Goal: Task Accomplishment & Management: Manage account settings

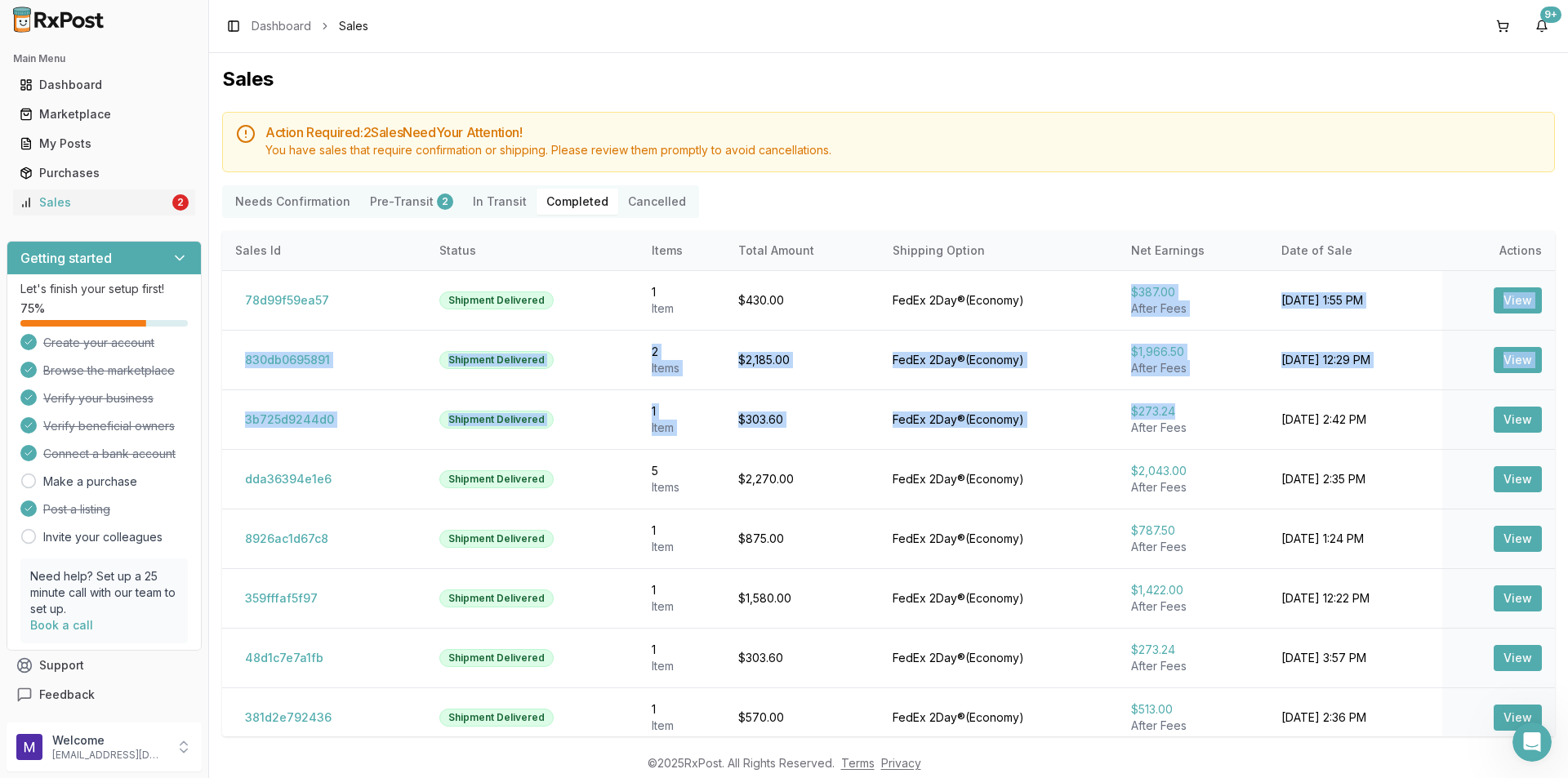
scroll to position [4542, 0]
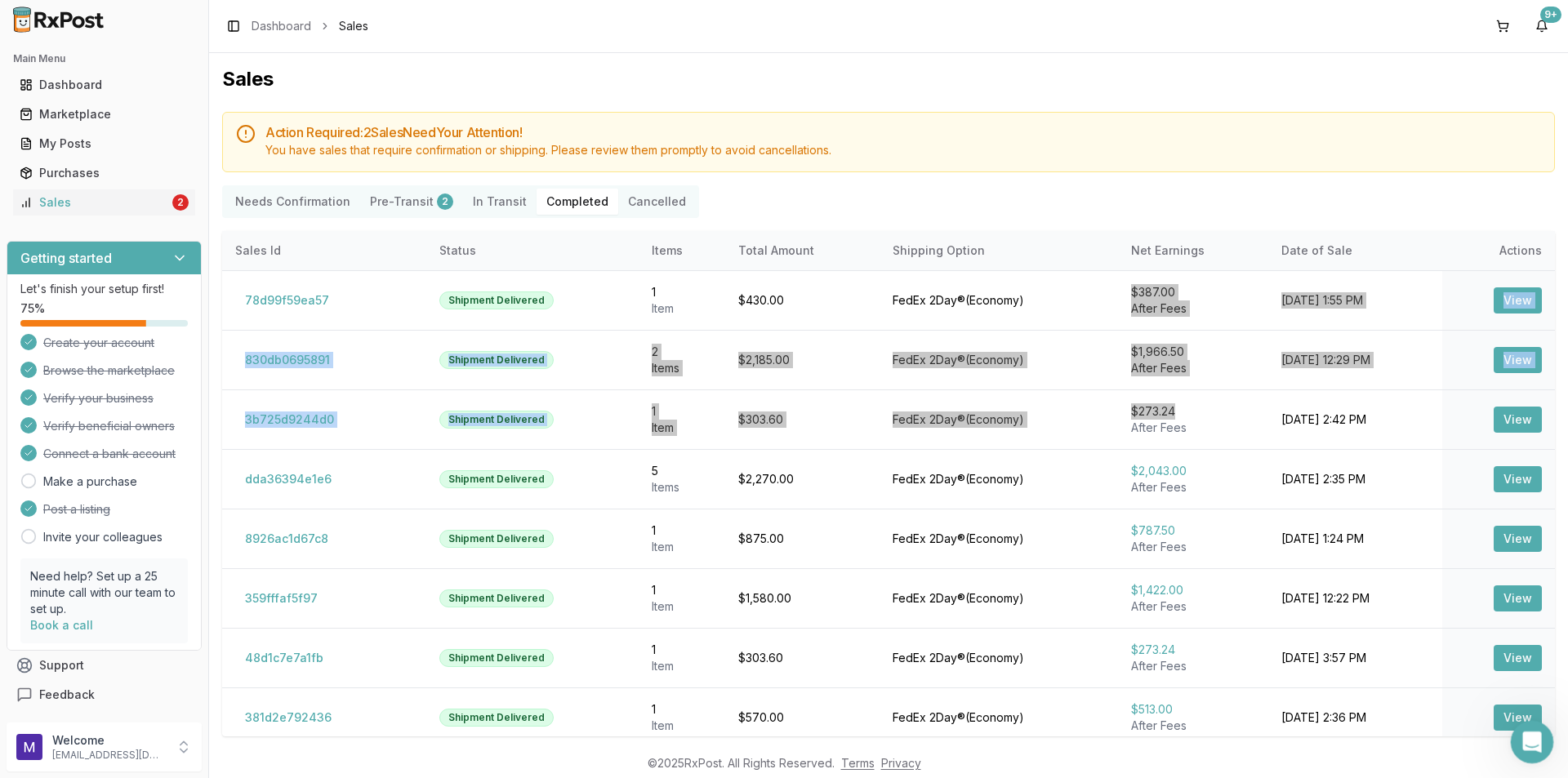
click at [1544, 740] on div "Open Intercom Messenger" at bounding box center [1529, 739] width 54 height 54
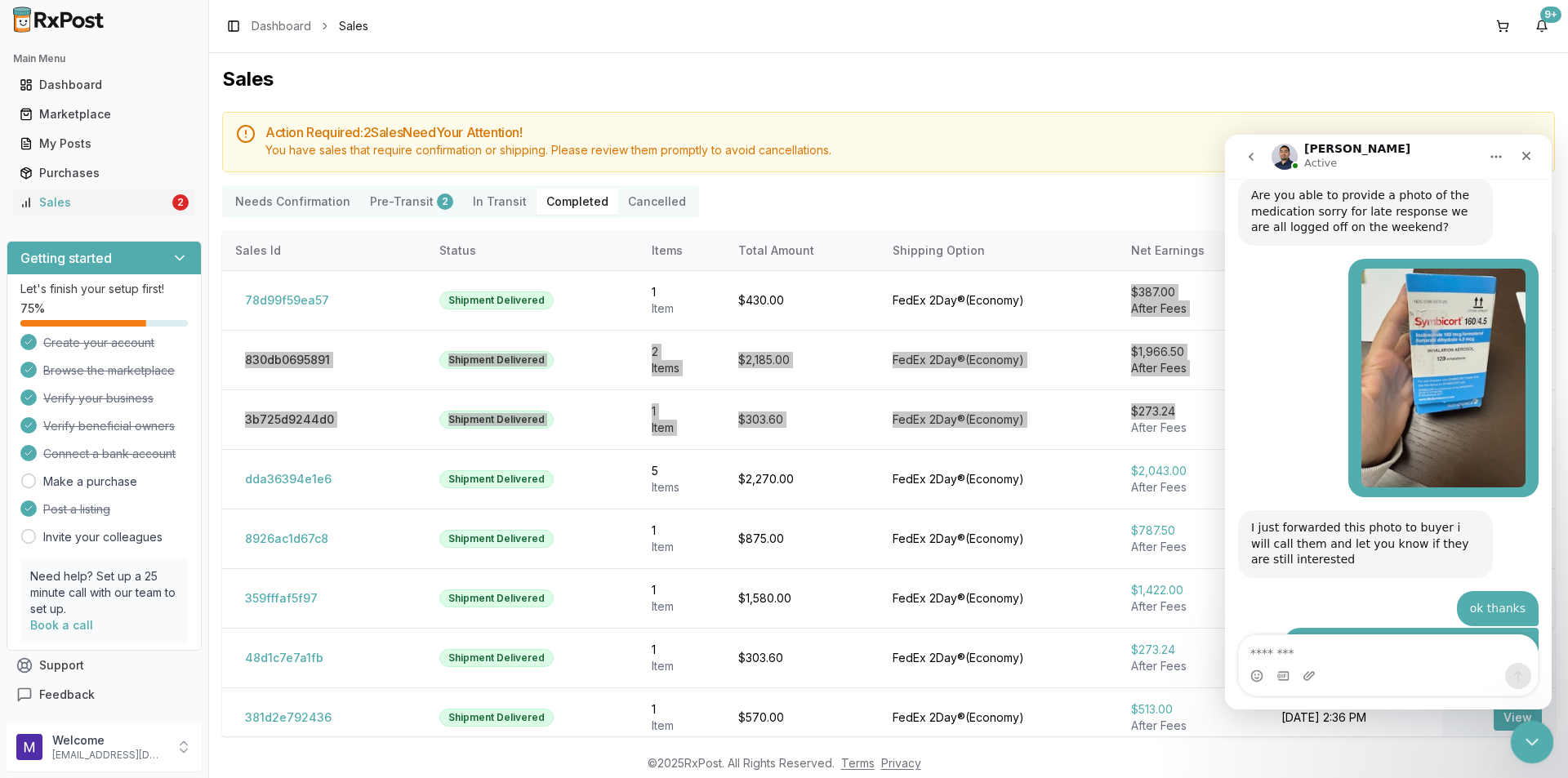
click at [1544, 740] on div "Close Intercom Messenger" at bounding box center [1529, 739] width 39 height 39
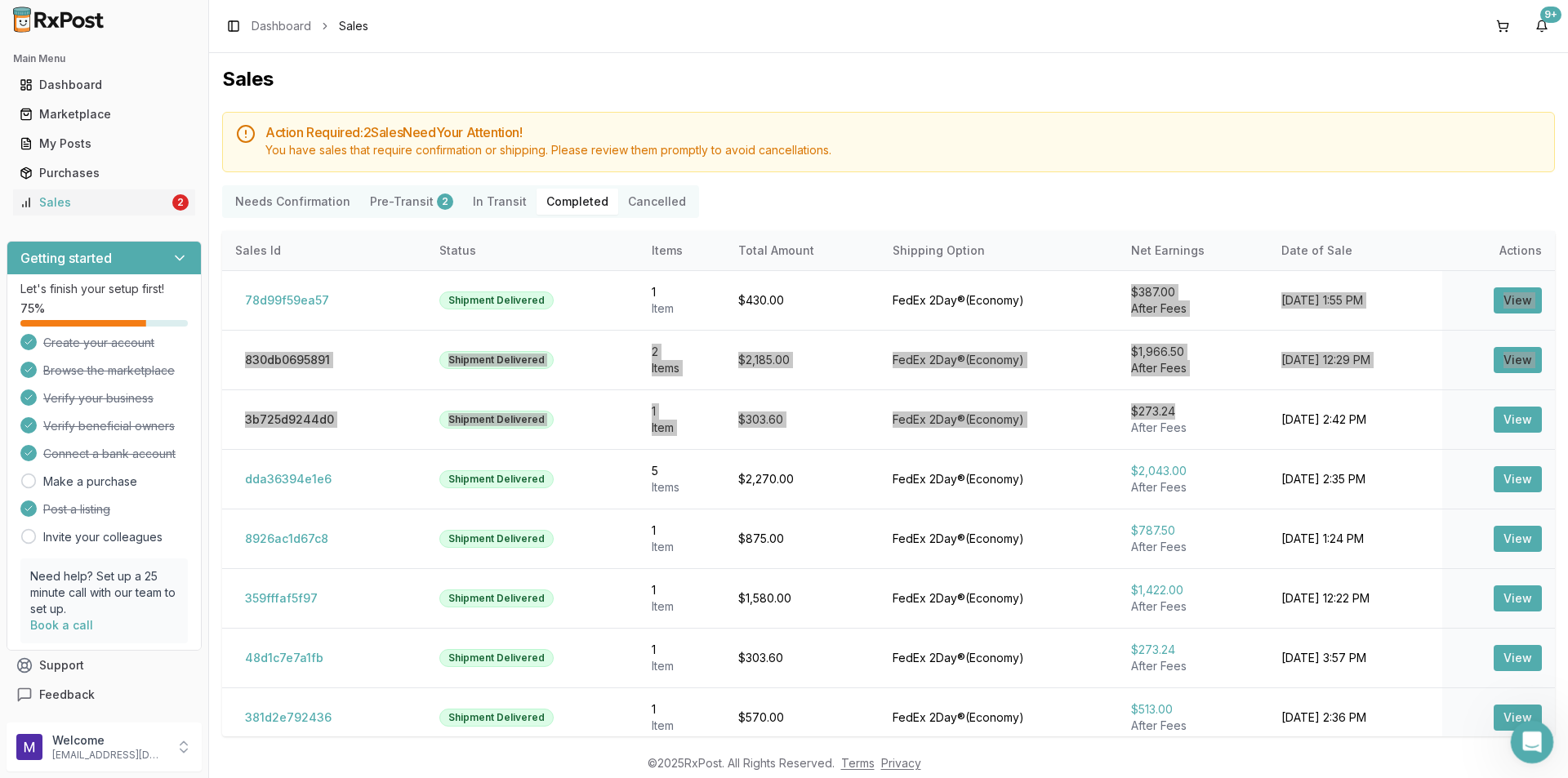
click at [1521, 750] on div "Open Intercom Messenger" at bounding box center [1529, 739] width 54 height 54
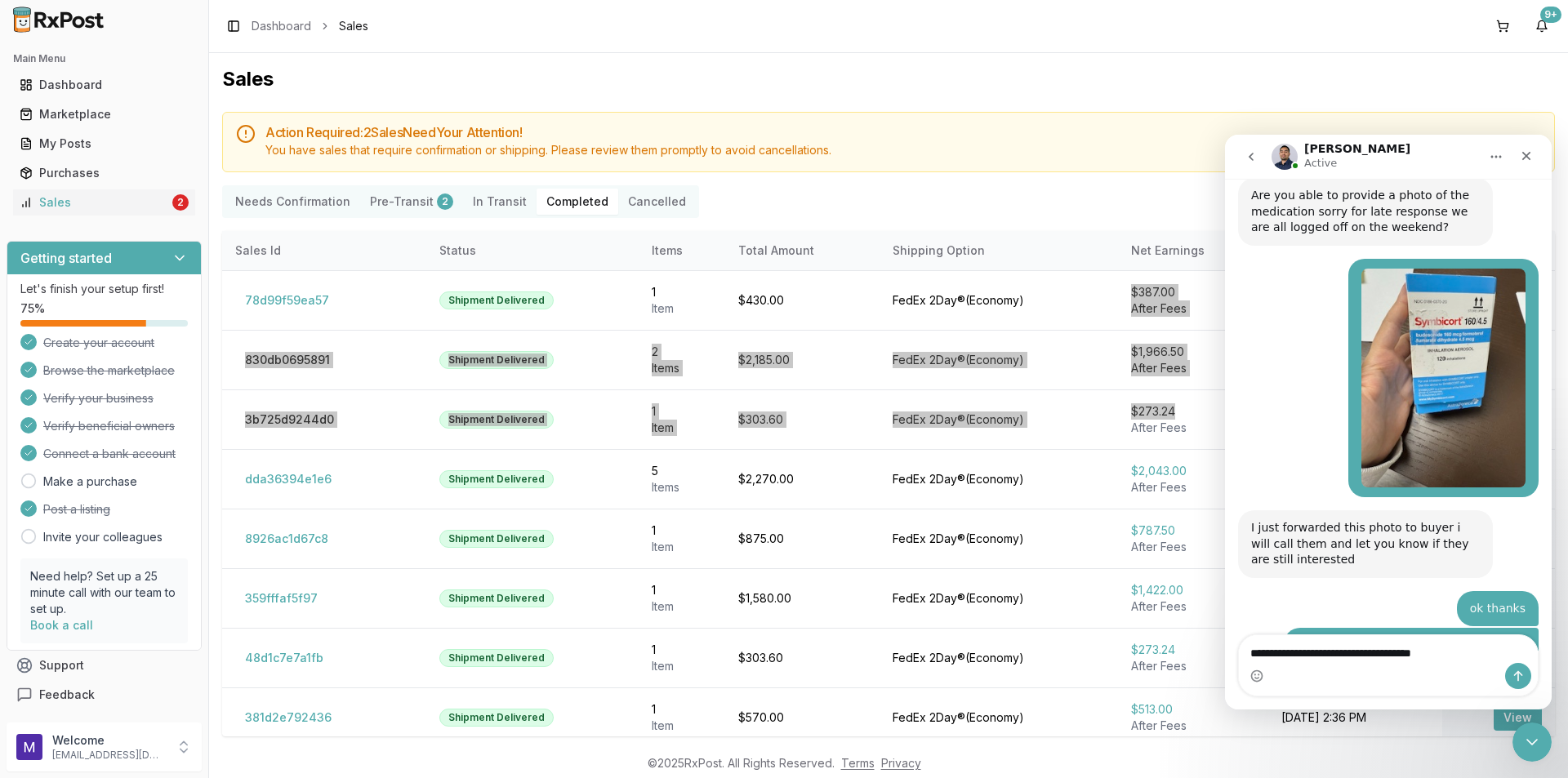
type textarea "**********"
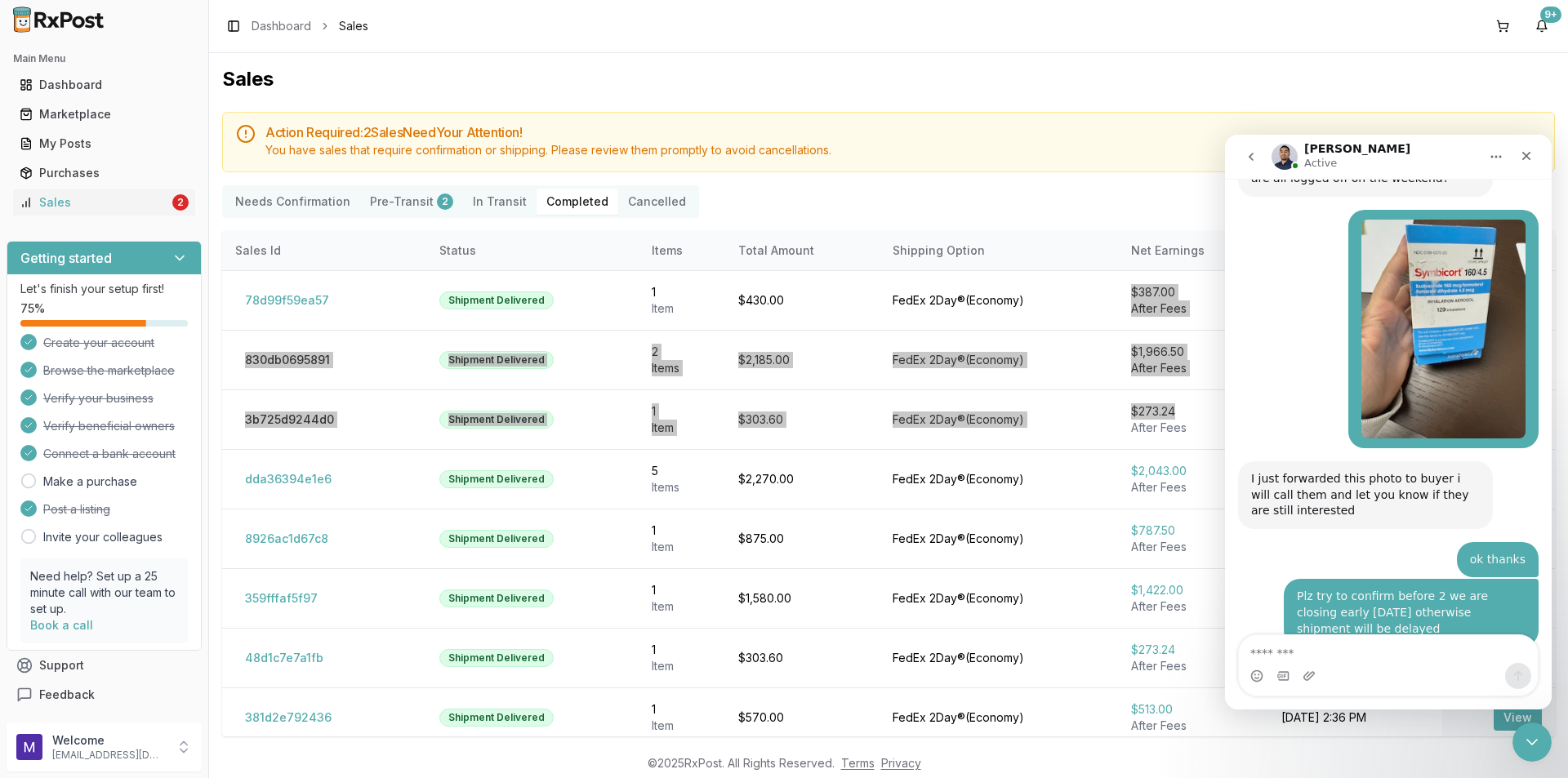
scroll to position [4428, 0]
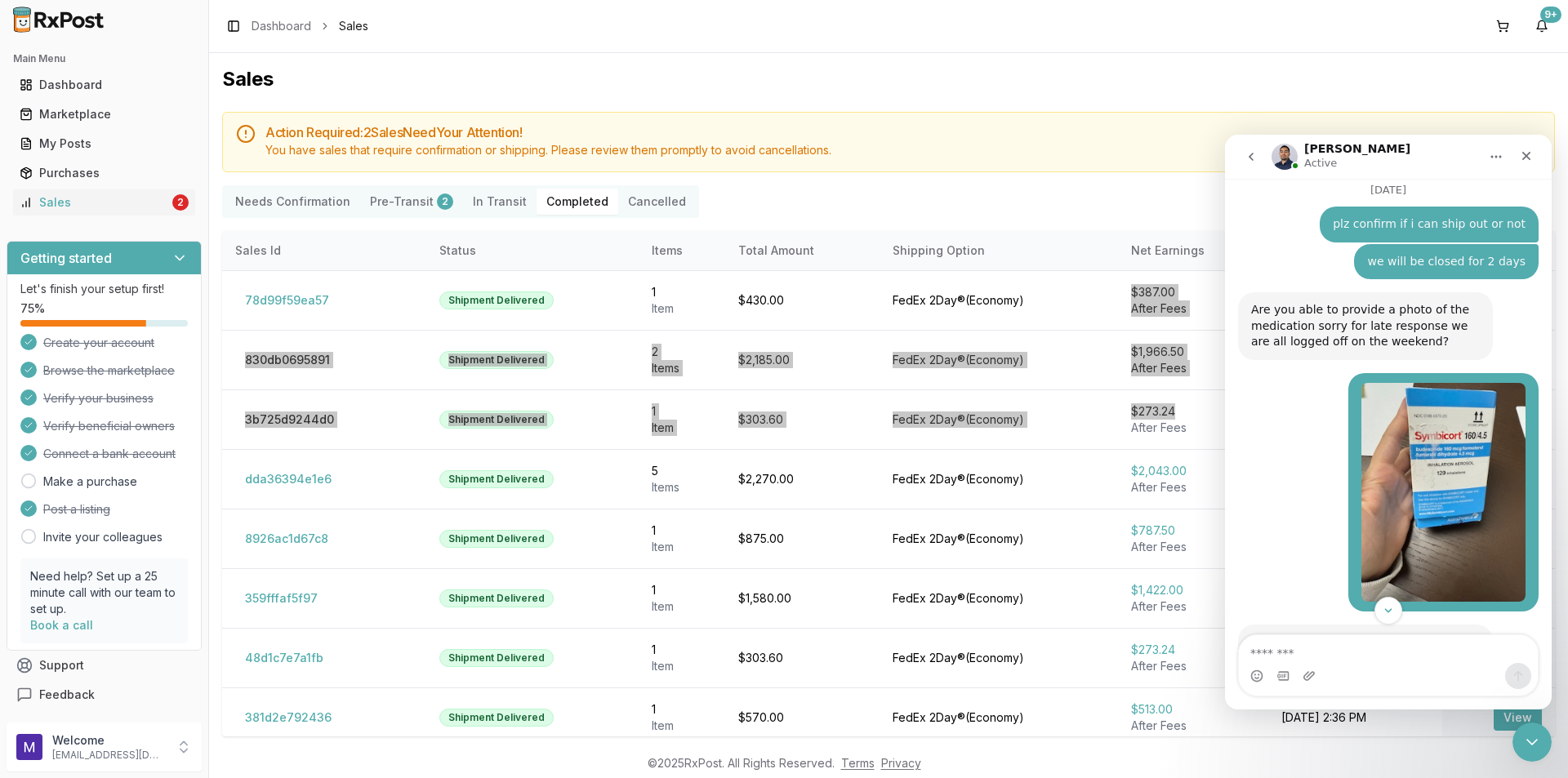
click at [1427, 383] on img "Elizabeth says…" at bounding box center [1443, 493] width 164 height 219
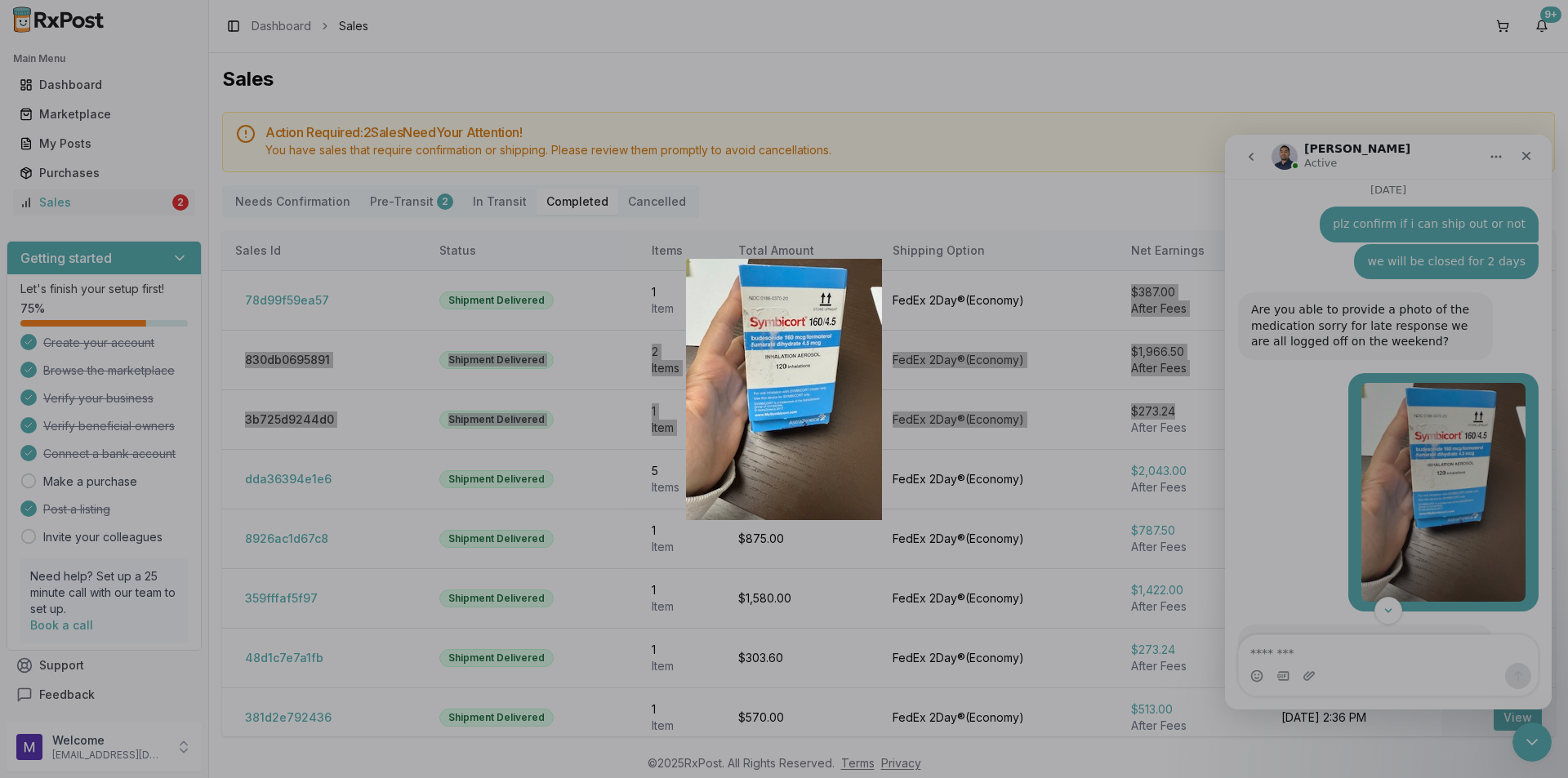
scroll to position [0, 0]
click at [1024, 366] on div "Intercom messenger" at bounding box center [784, 389] width 1568 height 778
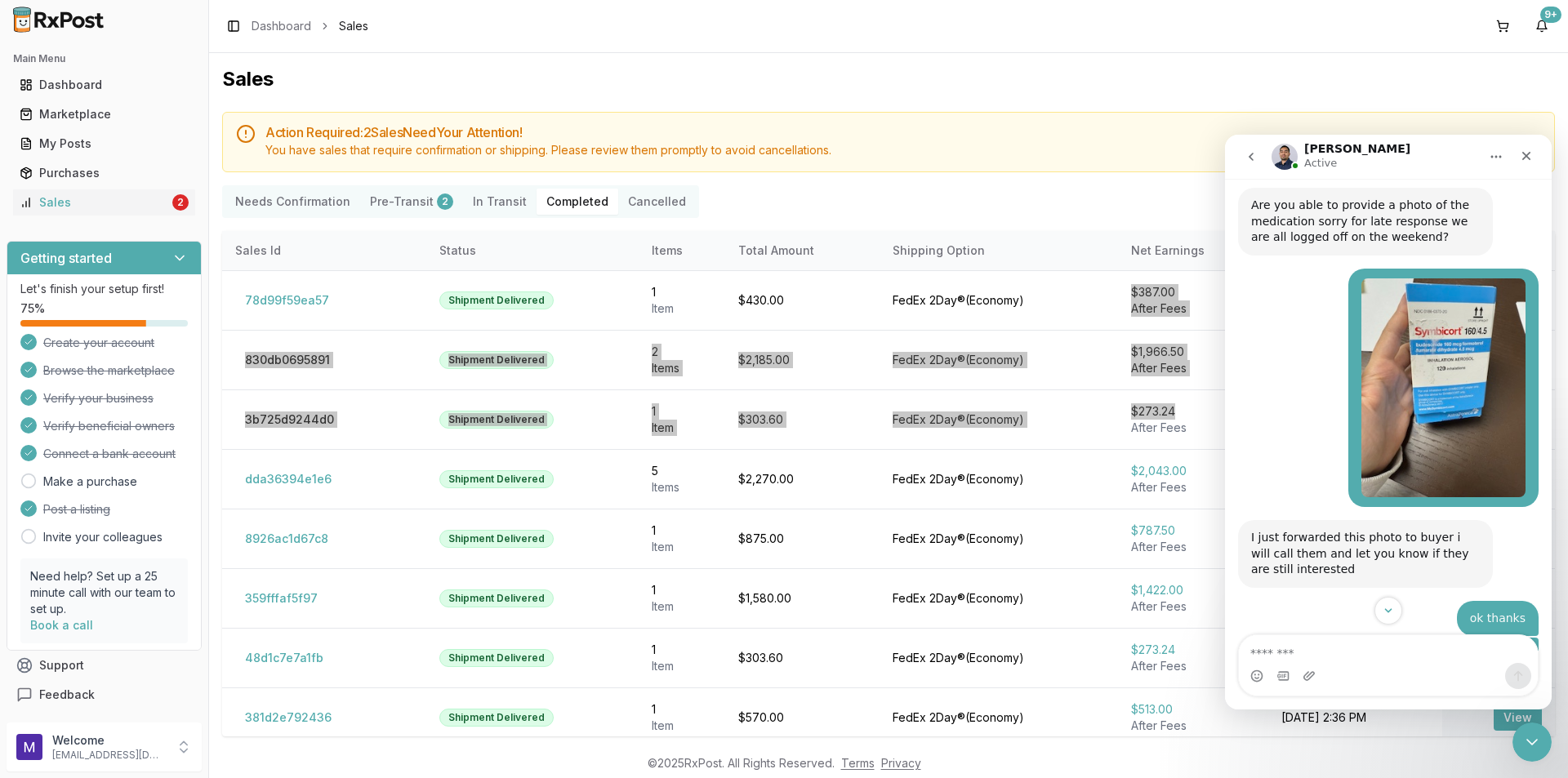
scroll to position [4591, 0]
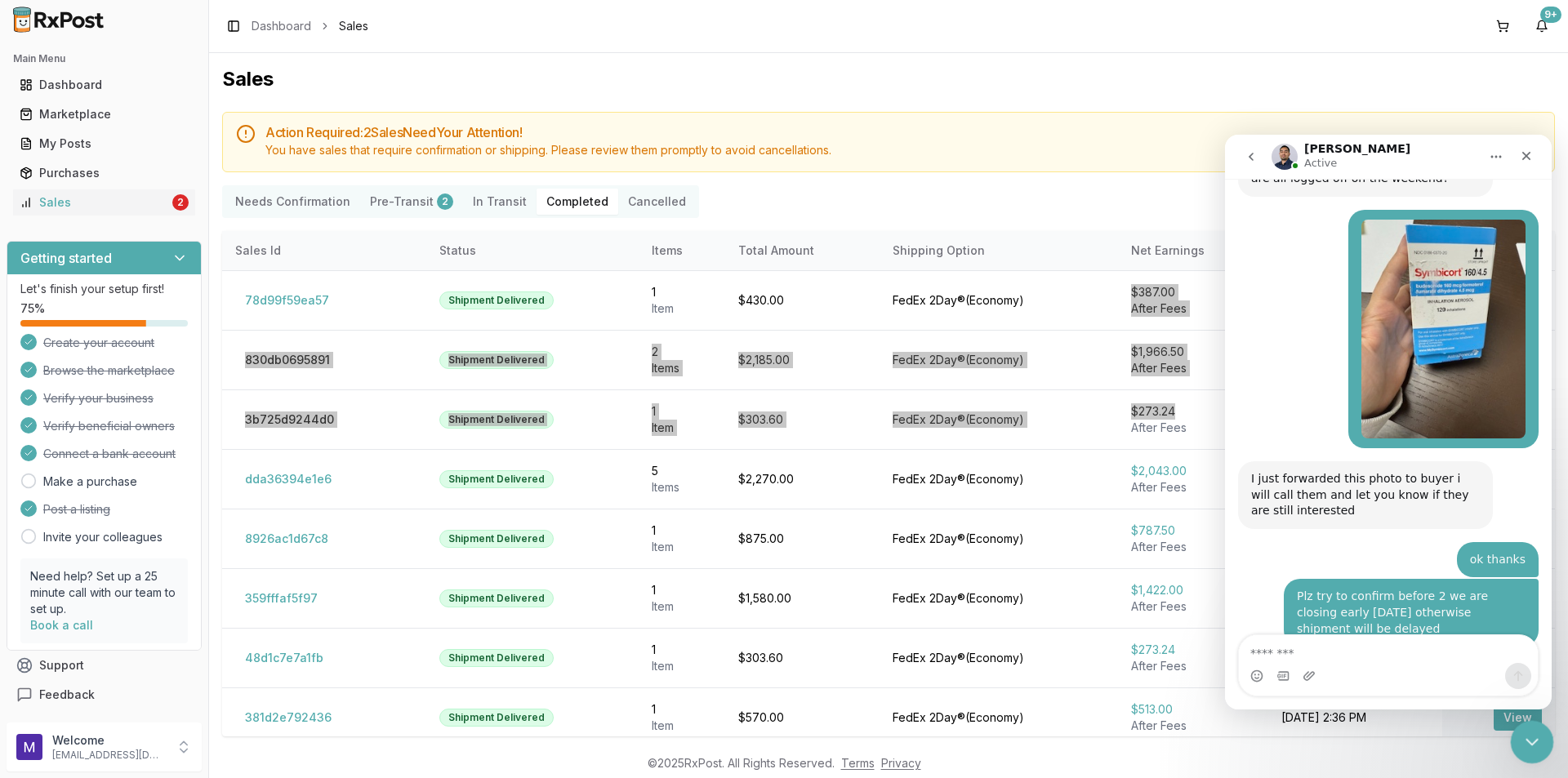
click at [1528, 750] on div "Close Intercom Messenger" at bounding box center [1529, 739] width 39 height 39
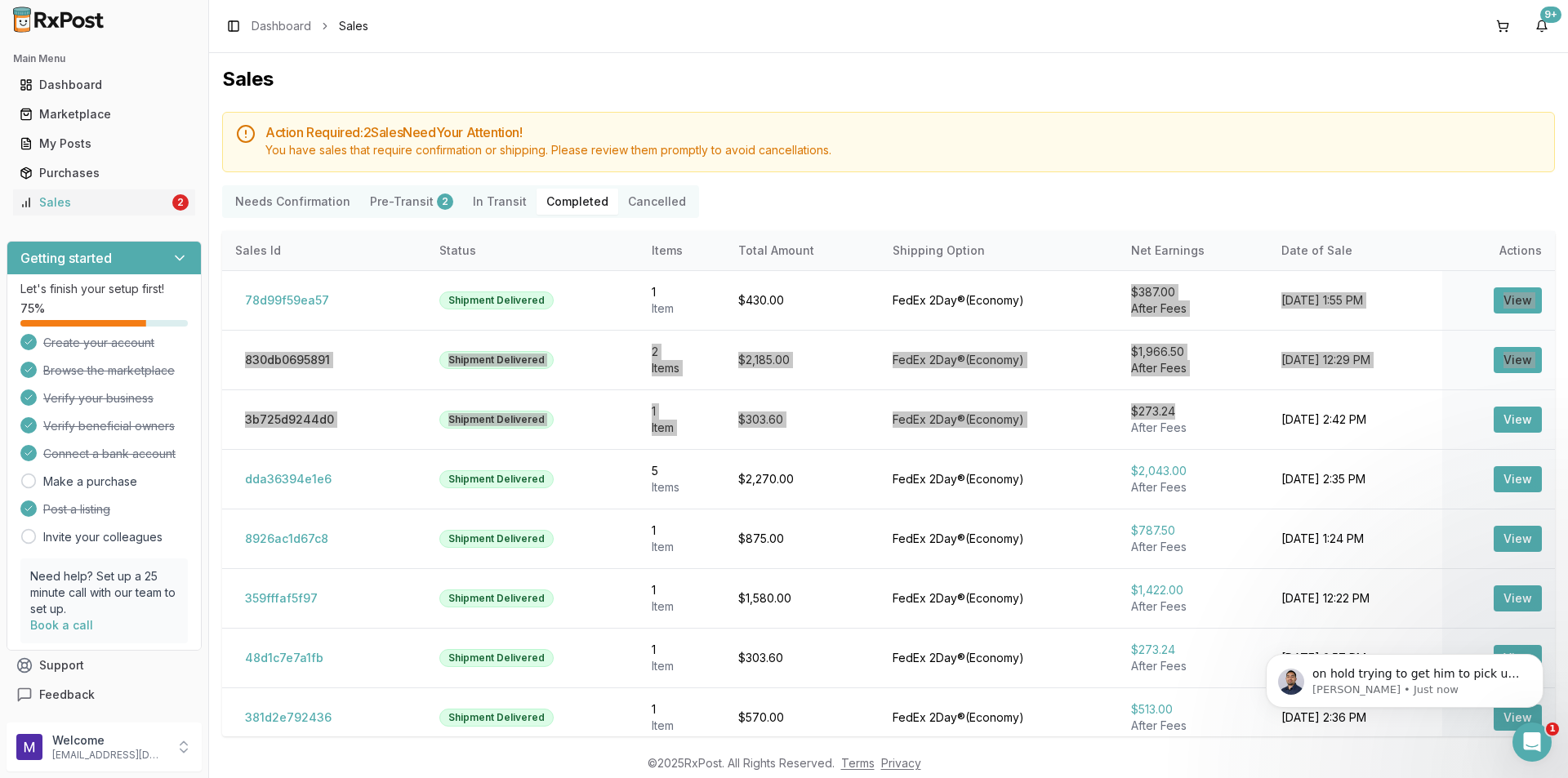
scroll to position [4639, 0]
click at [1463, 671] on p "on hold trying to get him to pick up sorry" at bounding box center [1418, 674] width 211 height 16
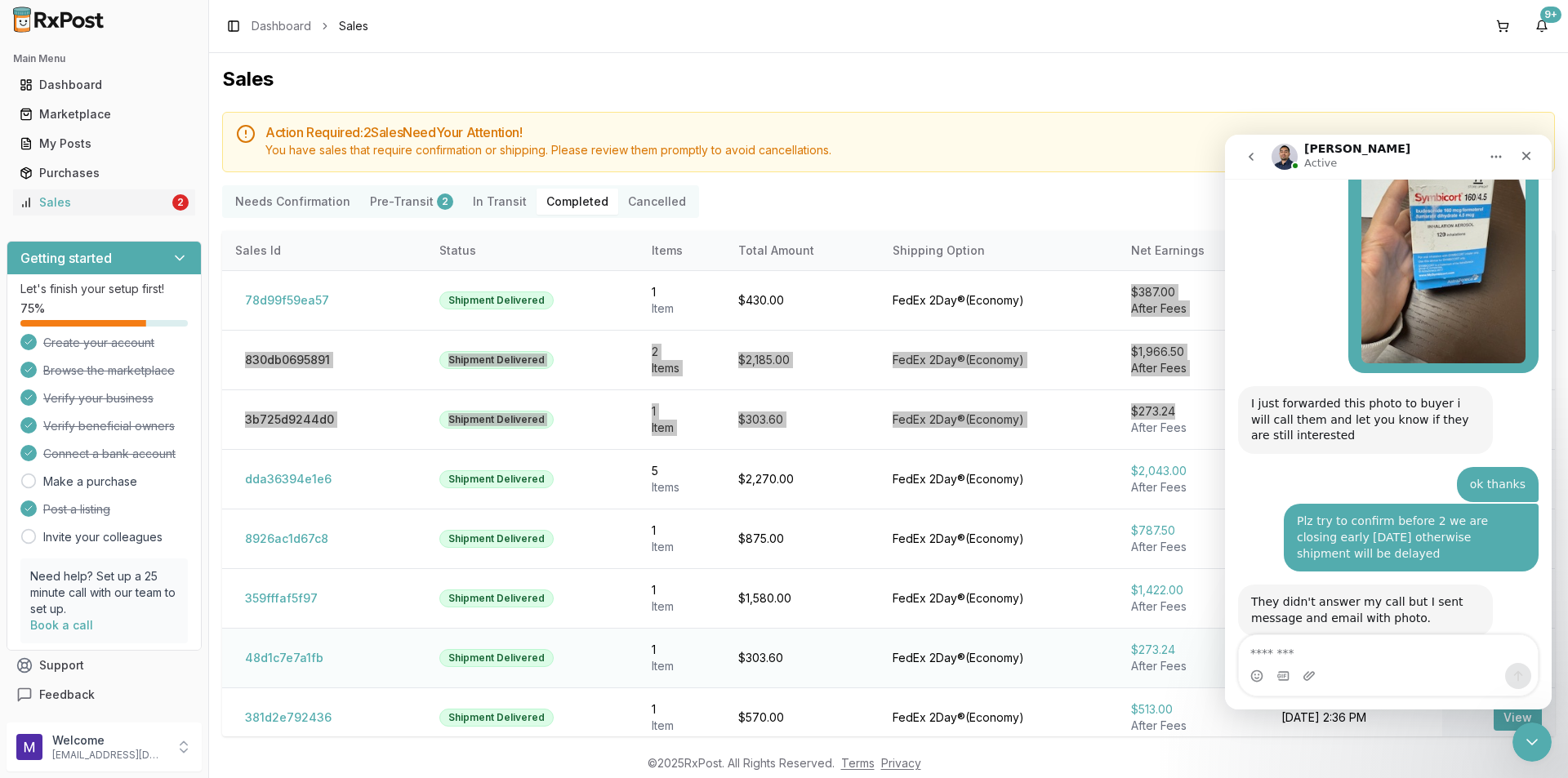
scroll to position [4666, 0]
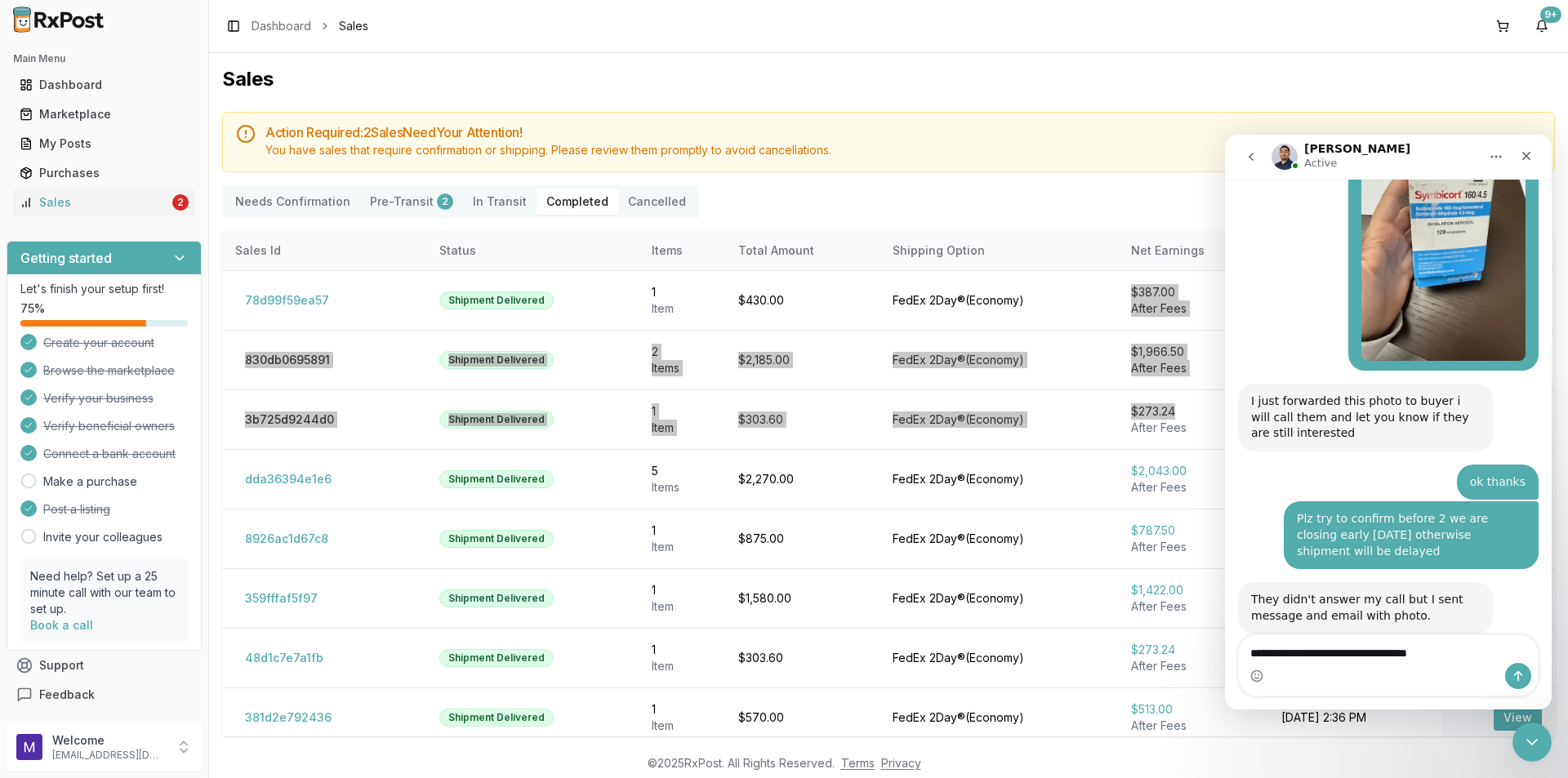
type textarea "**********"
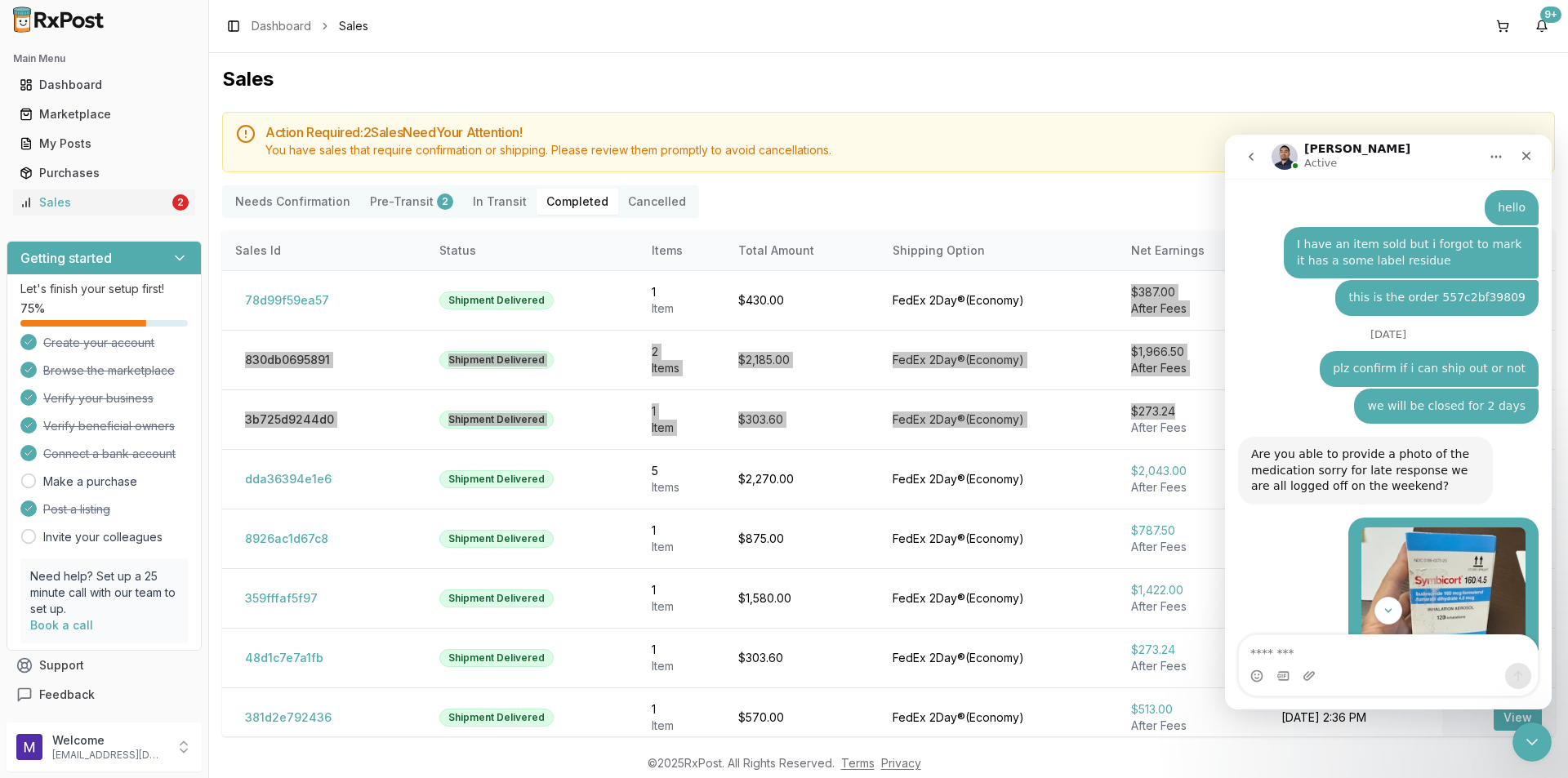
scroll to position [4279, 0]
click at [1447, 528] on img "Elizabeth says…" at bounding box center [1443, 638] width 164 height 219
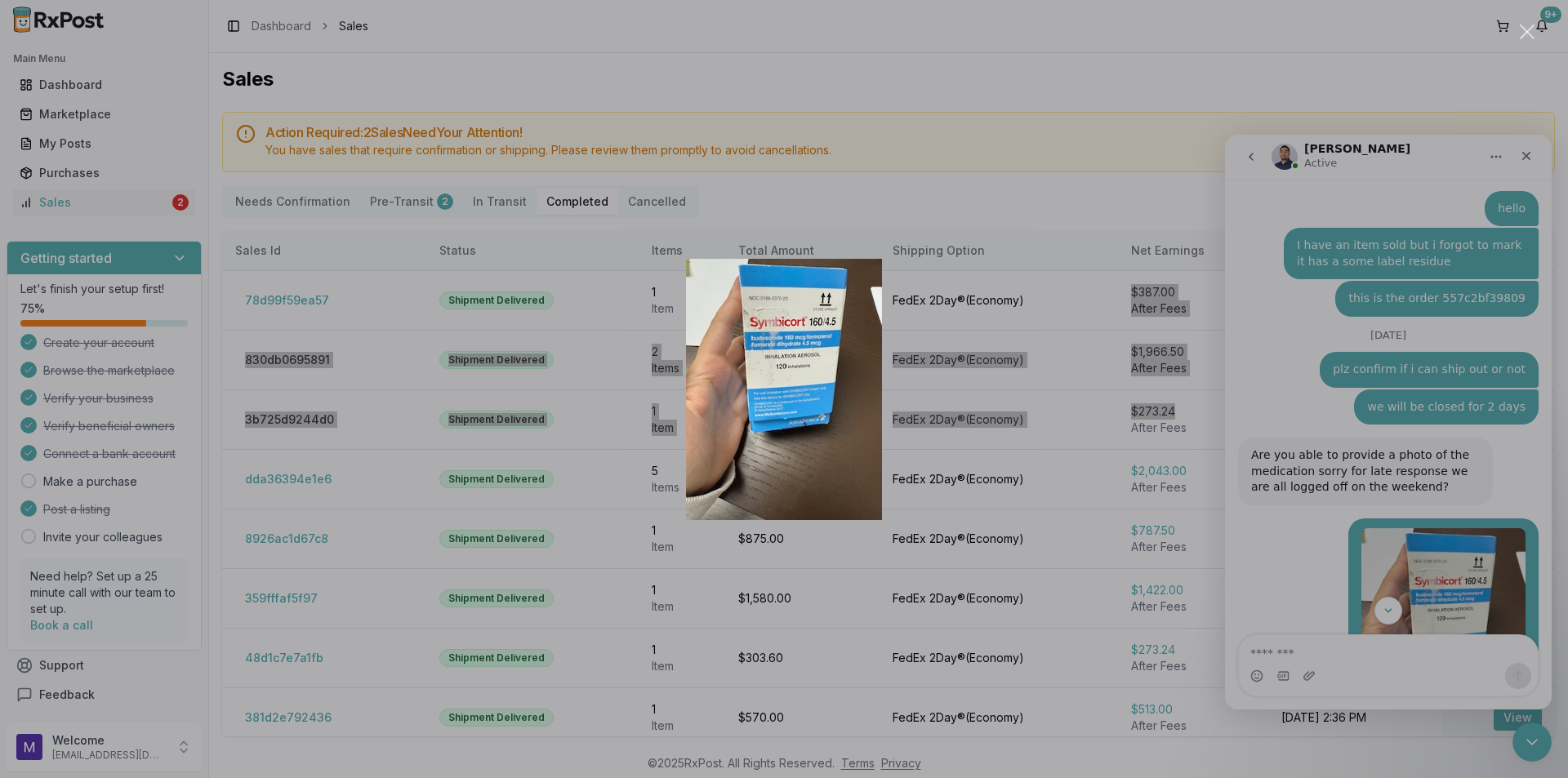
click at [1233, 444] on div "Intercom messenger" at bounding box center [784, 389] width 1568 height 778
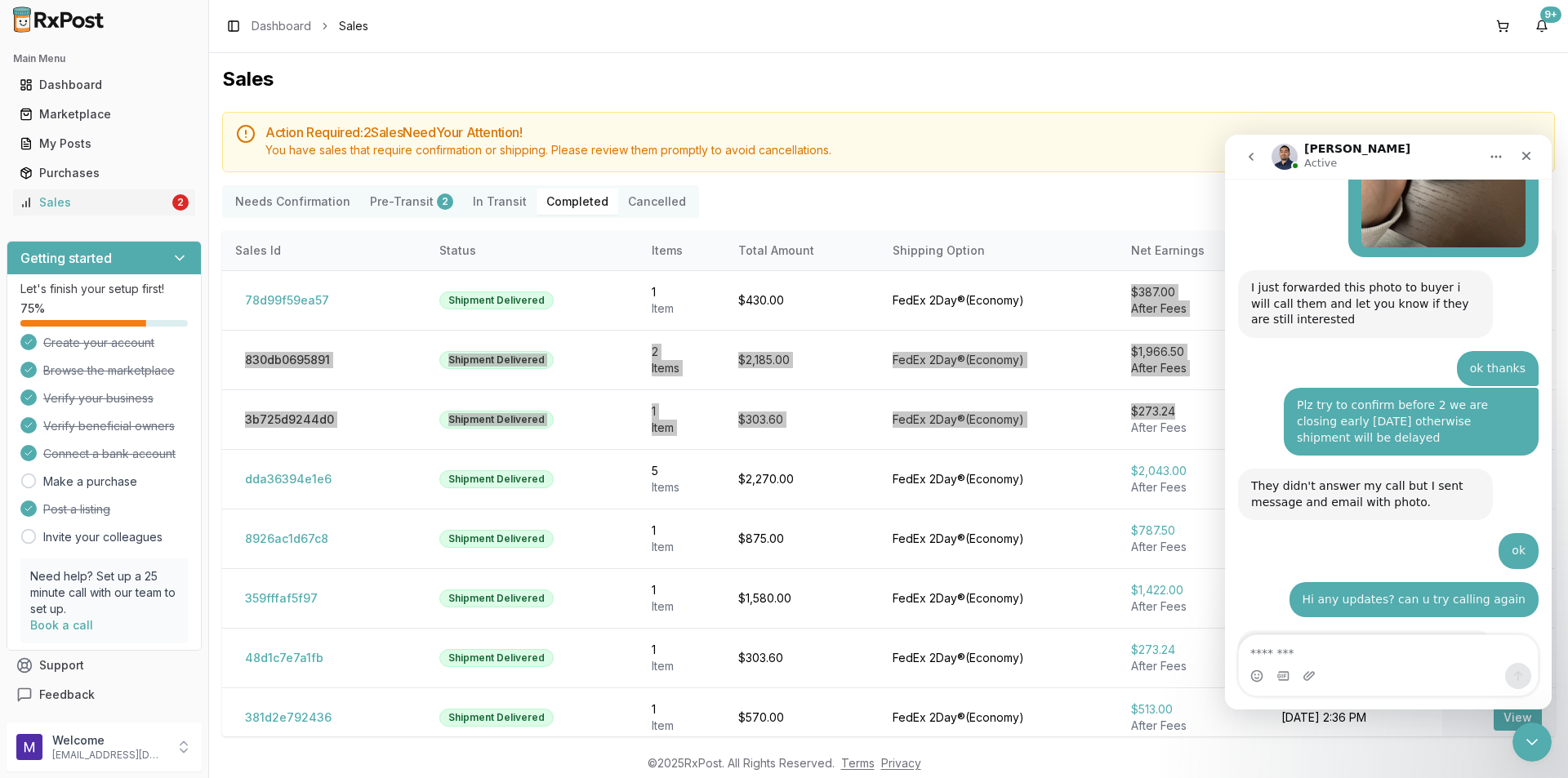
scroll to position [4371, 0]
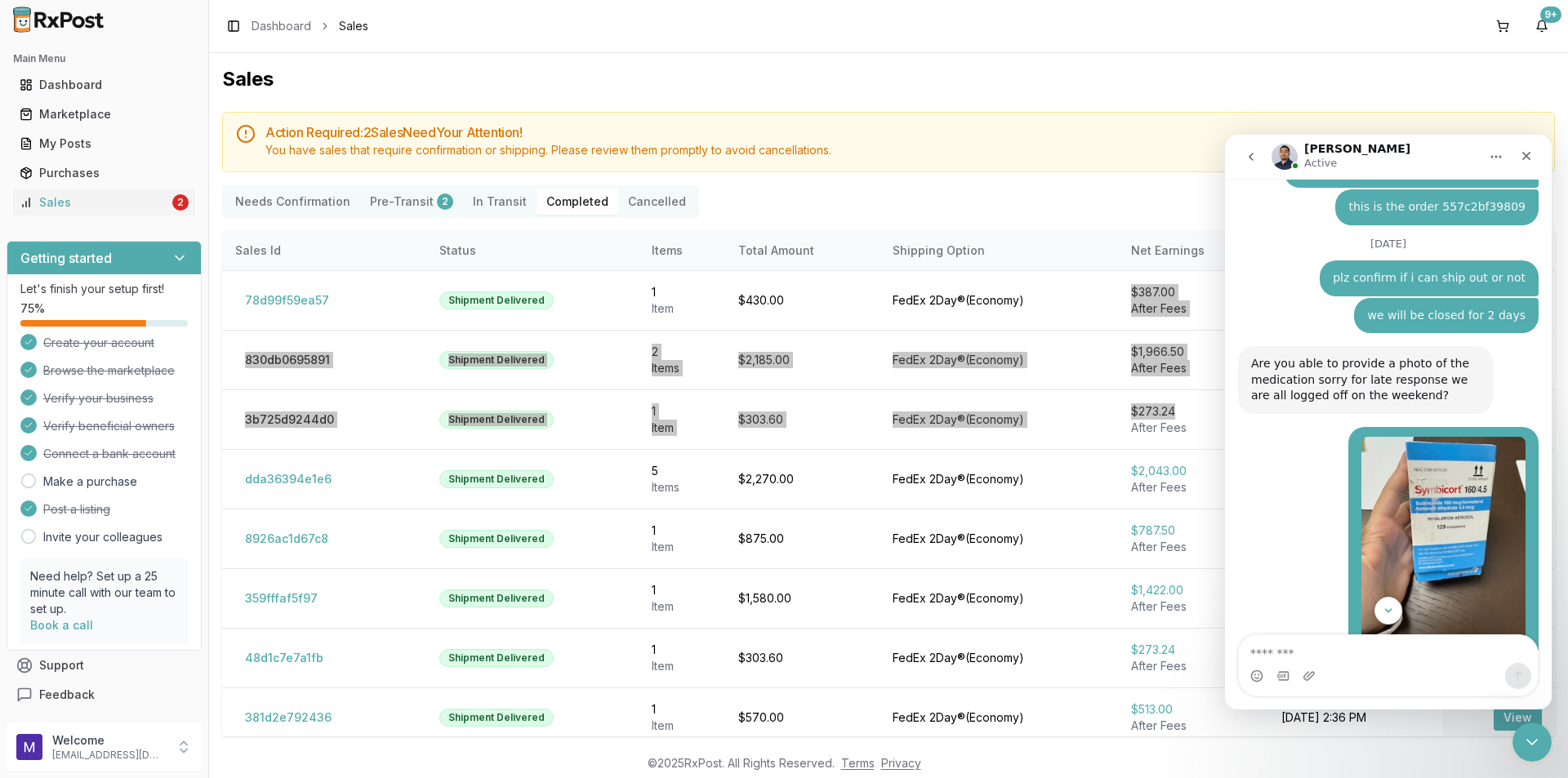
click at [1432, 437] on img "Elizabeth says…" at bounding box center [1443, 547] width 164 height 219
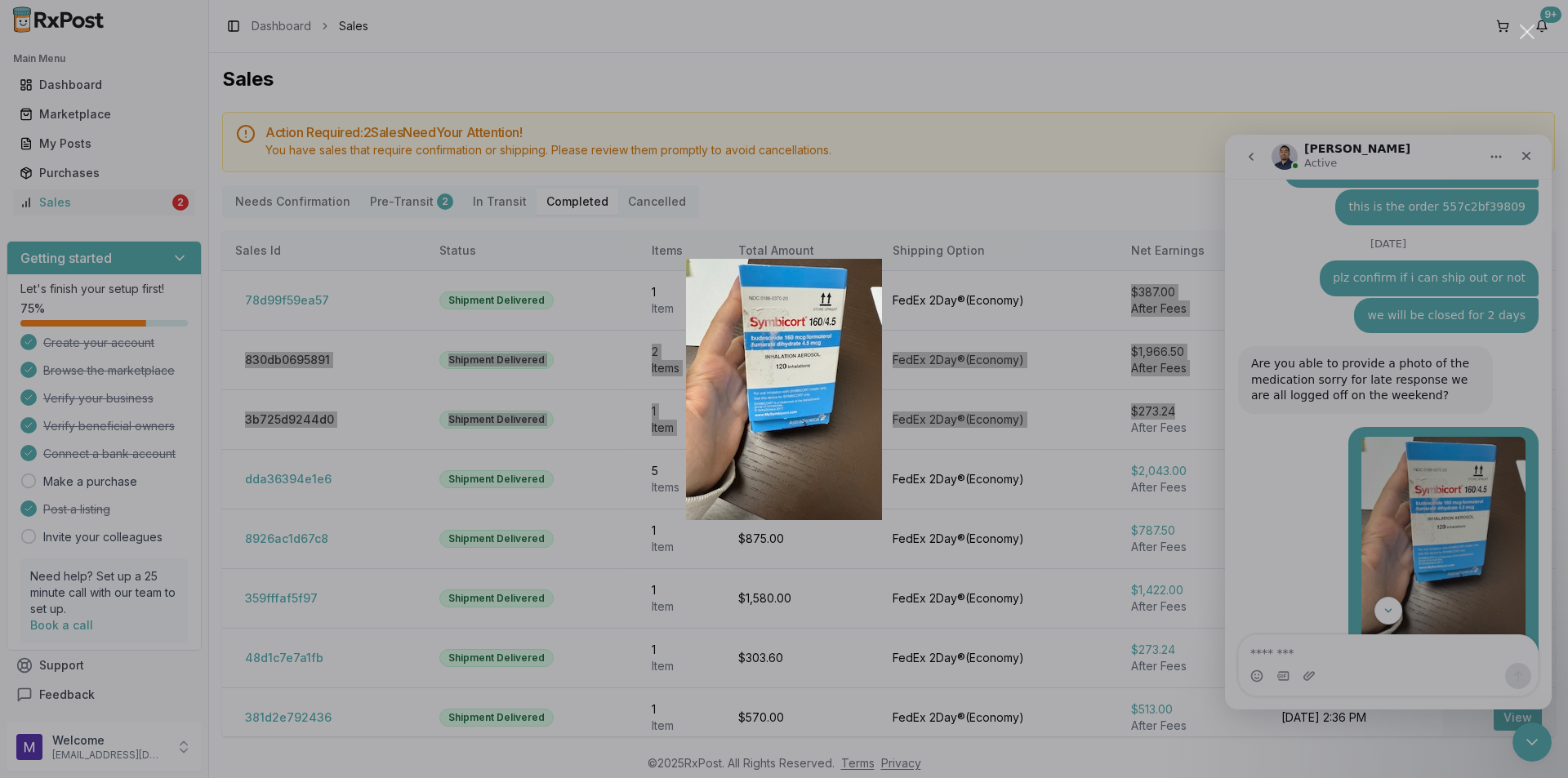
click at [806, 366] on img "Close" at bounding box center [784, 389] width 196 height 261
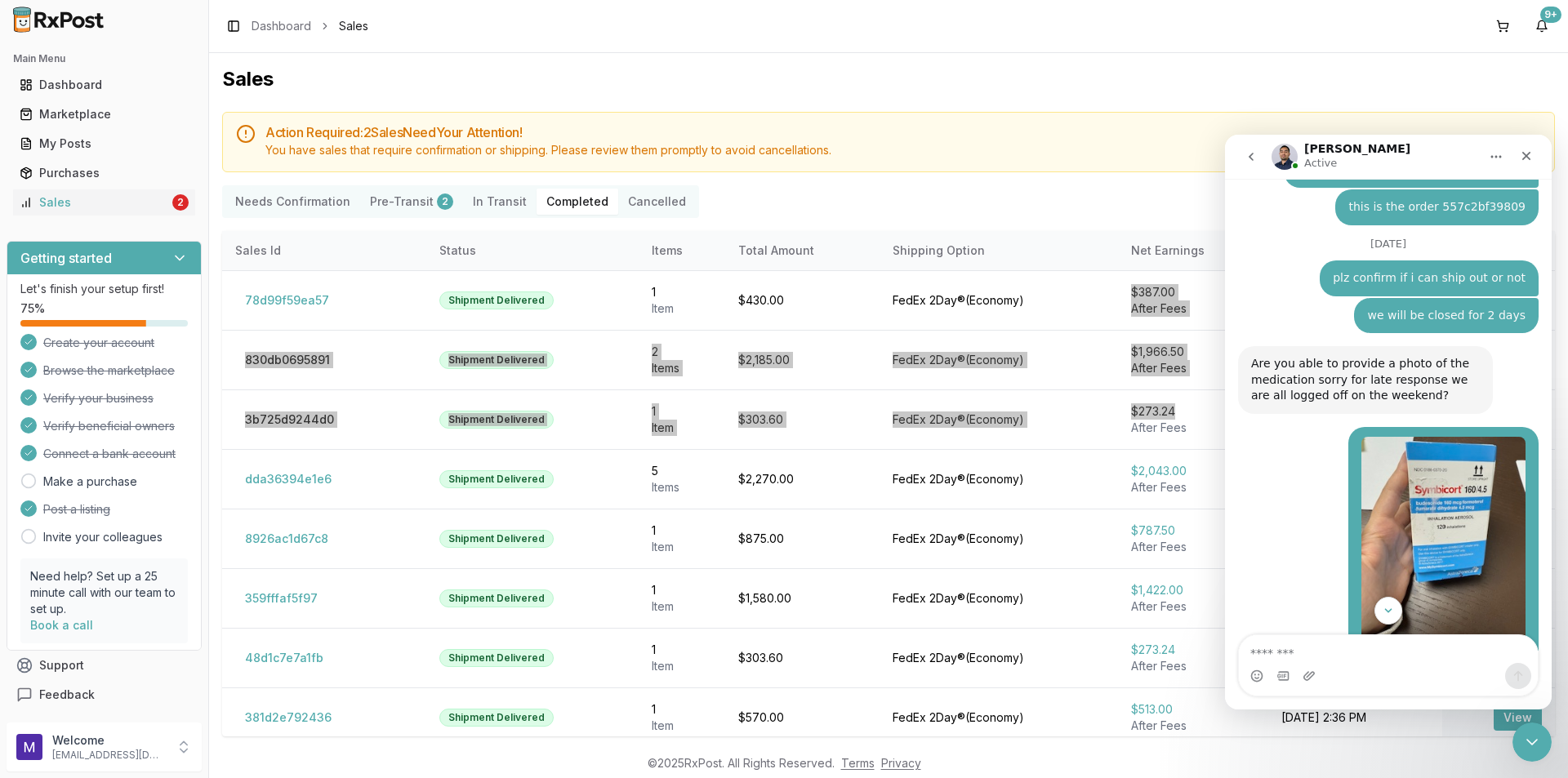
click at [1456, 437] on img "Elizabeth says…" at bounding box center [1443, 547] width 164 height 219
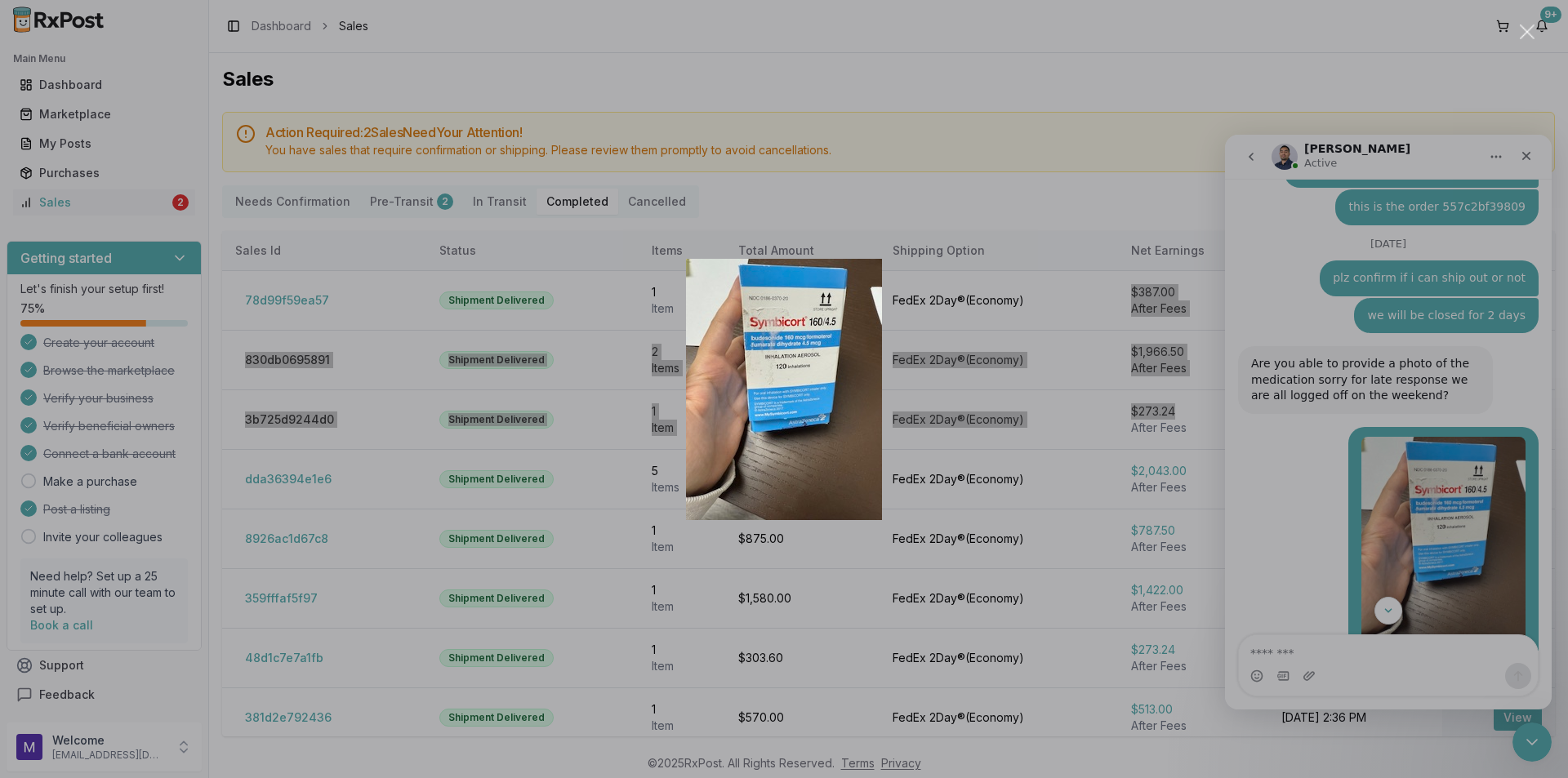
click at [1408, 603] on div "Intercom messenger" at bounding box center [784, 389] width 1568 height 778
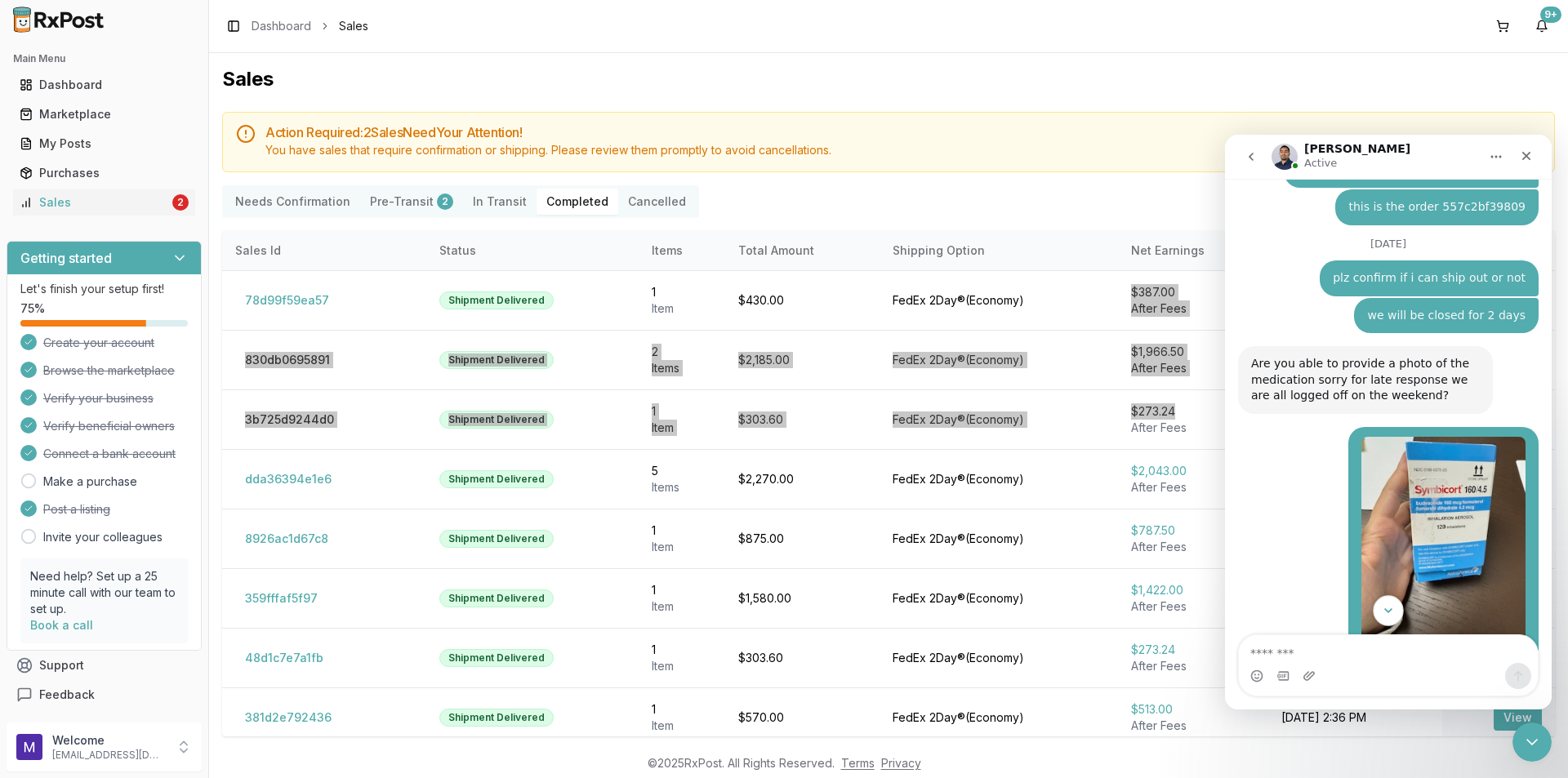
click at [1390, 603] on icon "Scroll to bottom" at bounding box center [1388, 610] width 15 height 15
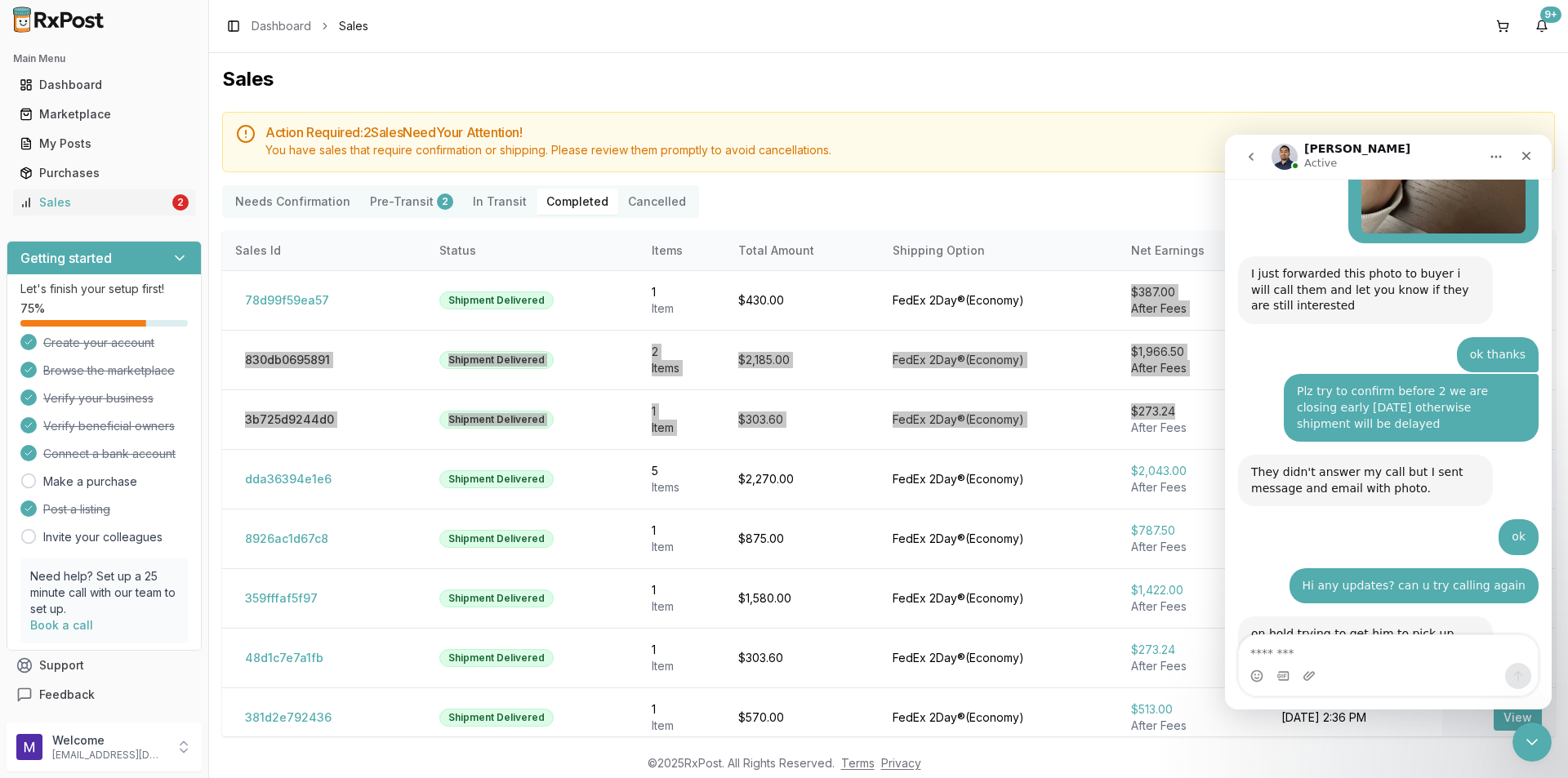
scroll to position [4790, 0]
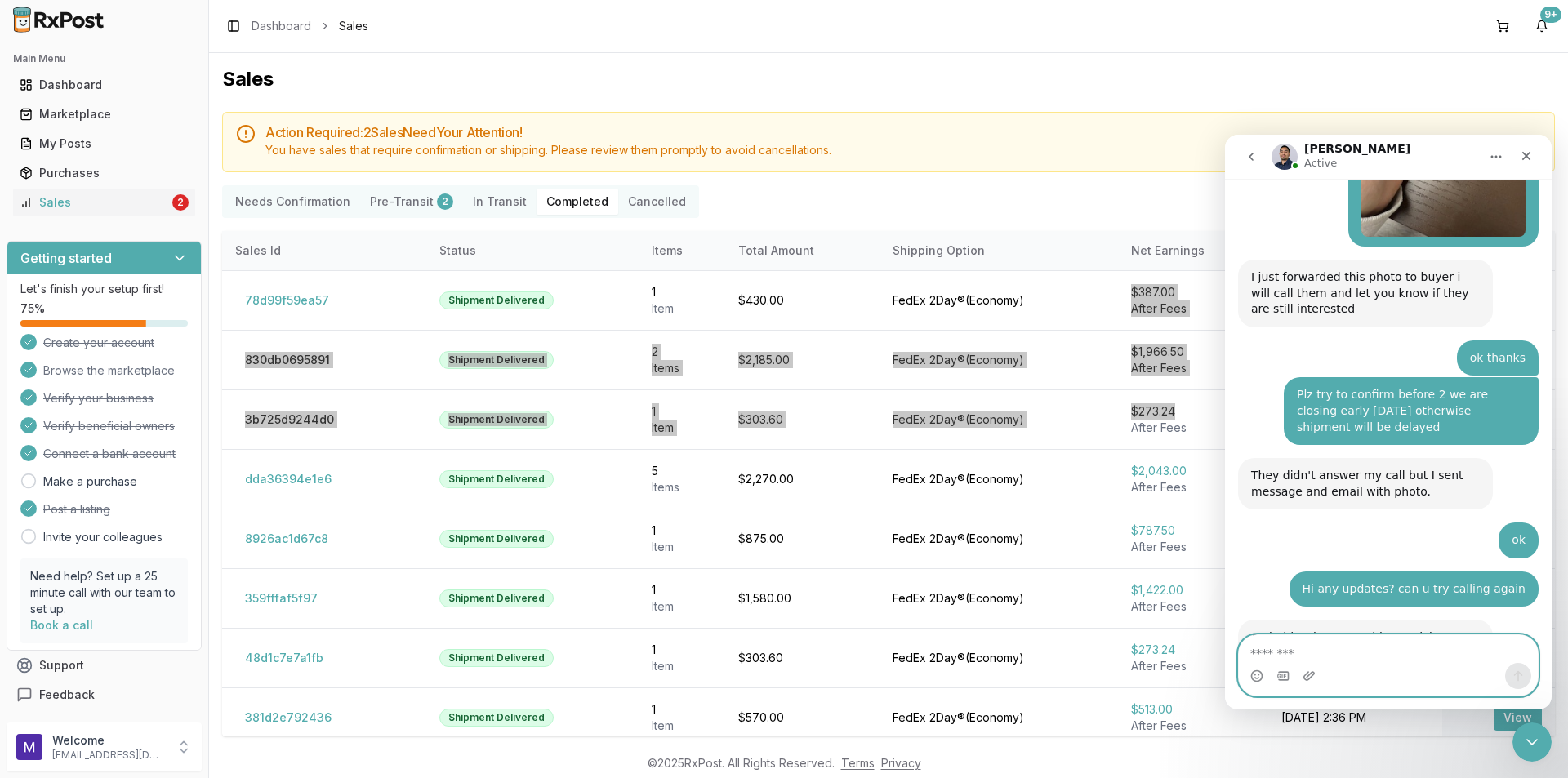
click at [1317, 653] on textarea "Message…" at bounding box center [1389, 648] width 299 height 27
type textarea "**********"
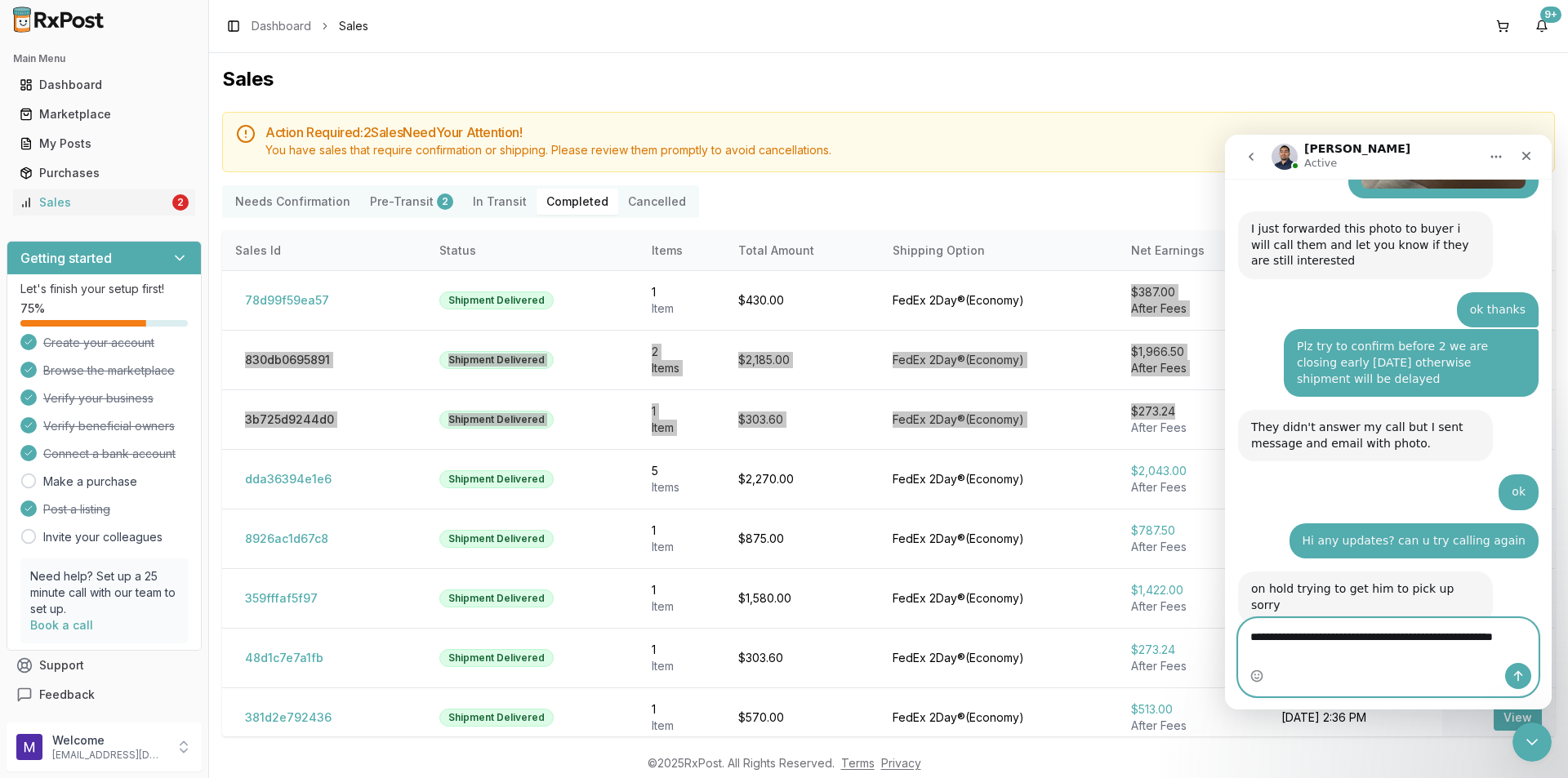
scroll to position [4854, 0]
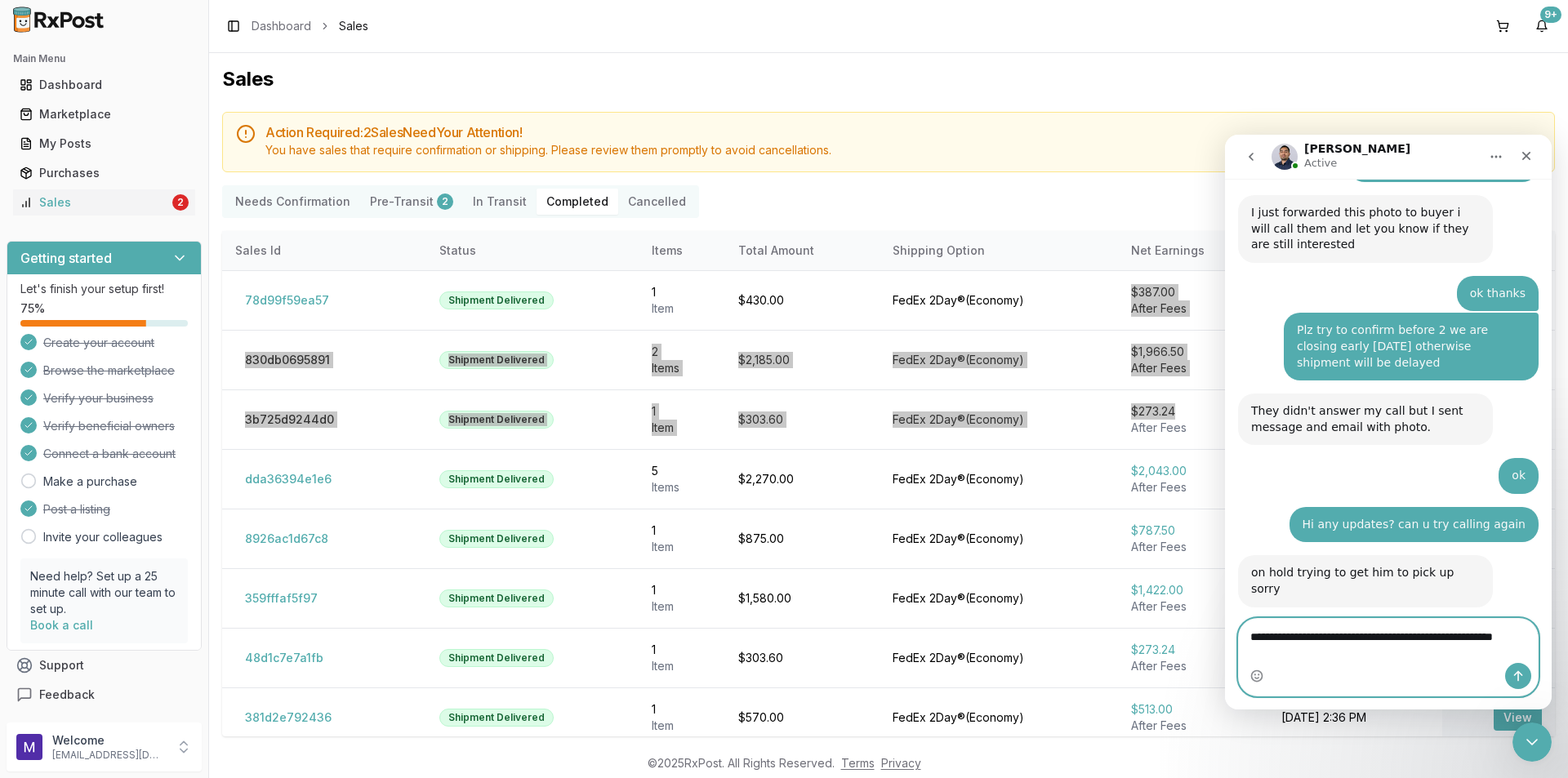
type textarea "**********"
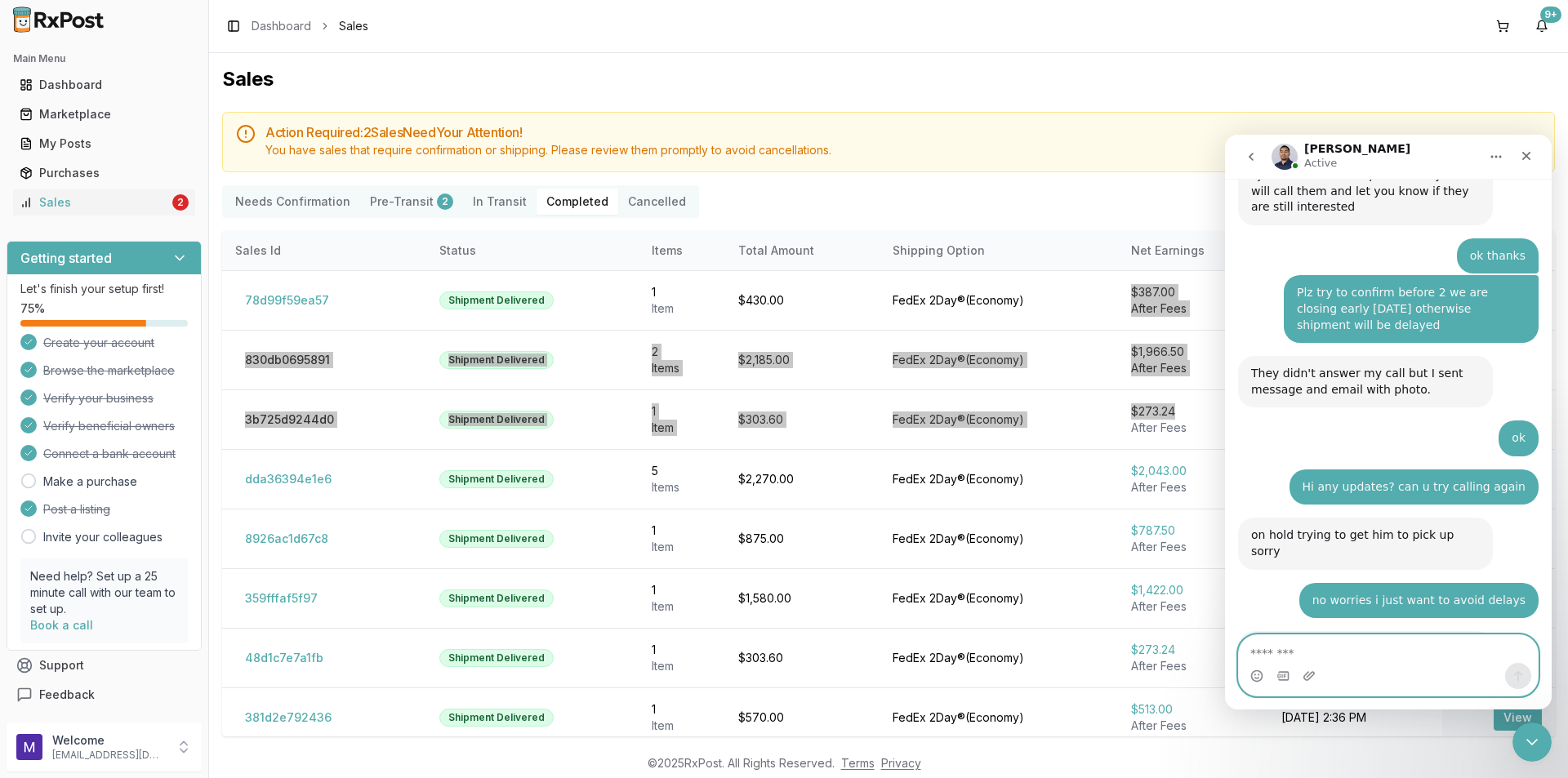
scroll to position [4484, 0]
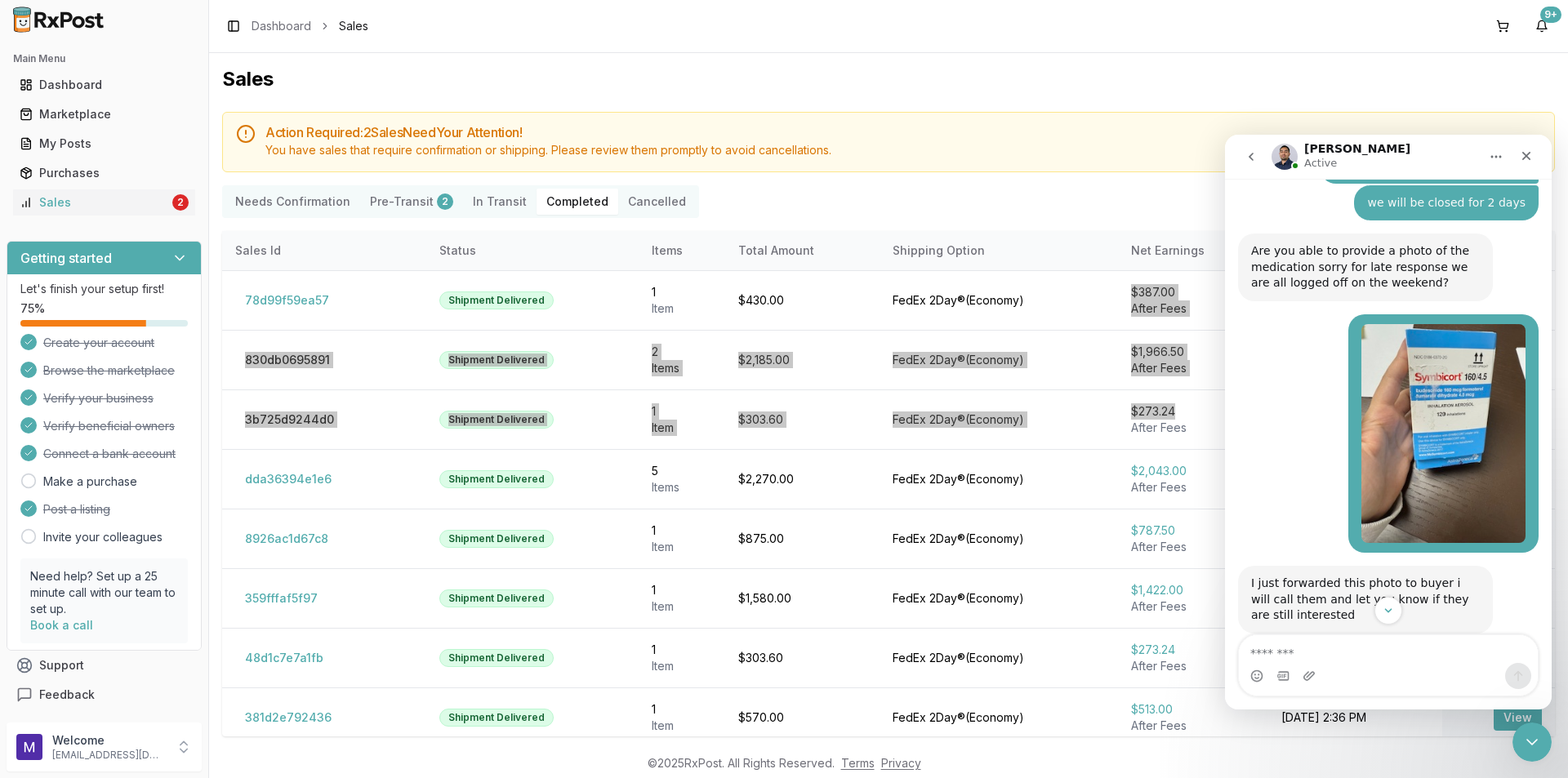
click at [1433, 324] on img "Elizabeth says…" at bounding box center [1443, 434] width 164 height 219
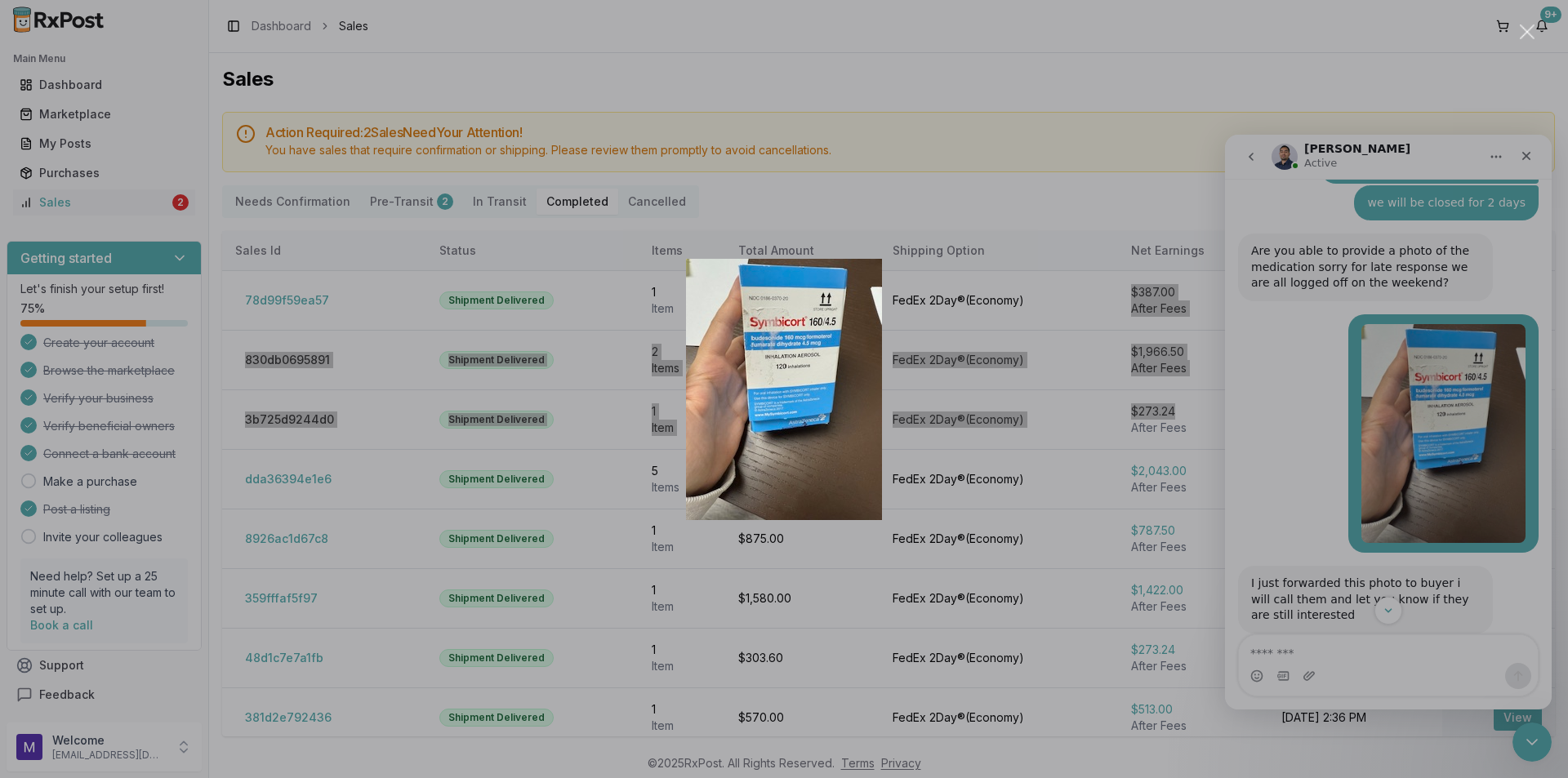
scroll to position [0, 0]
click at [966, 500] on div "Intercom messenger" at bounding box center [784, 389] width 1568 height 778
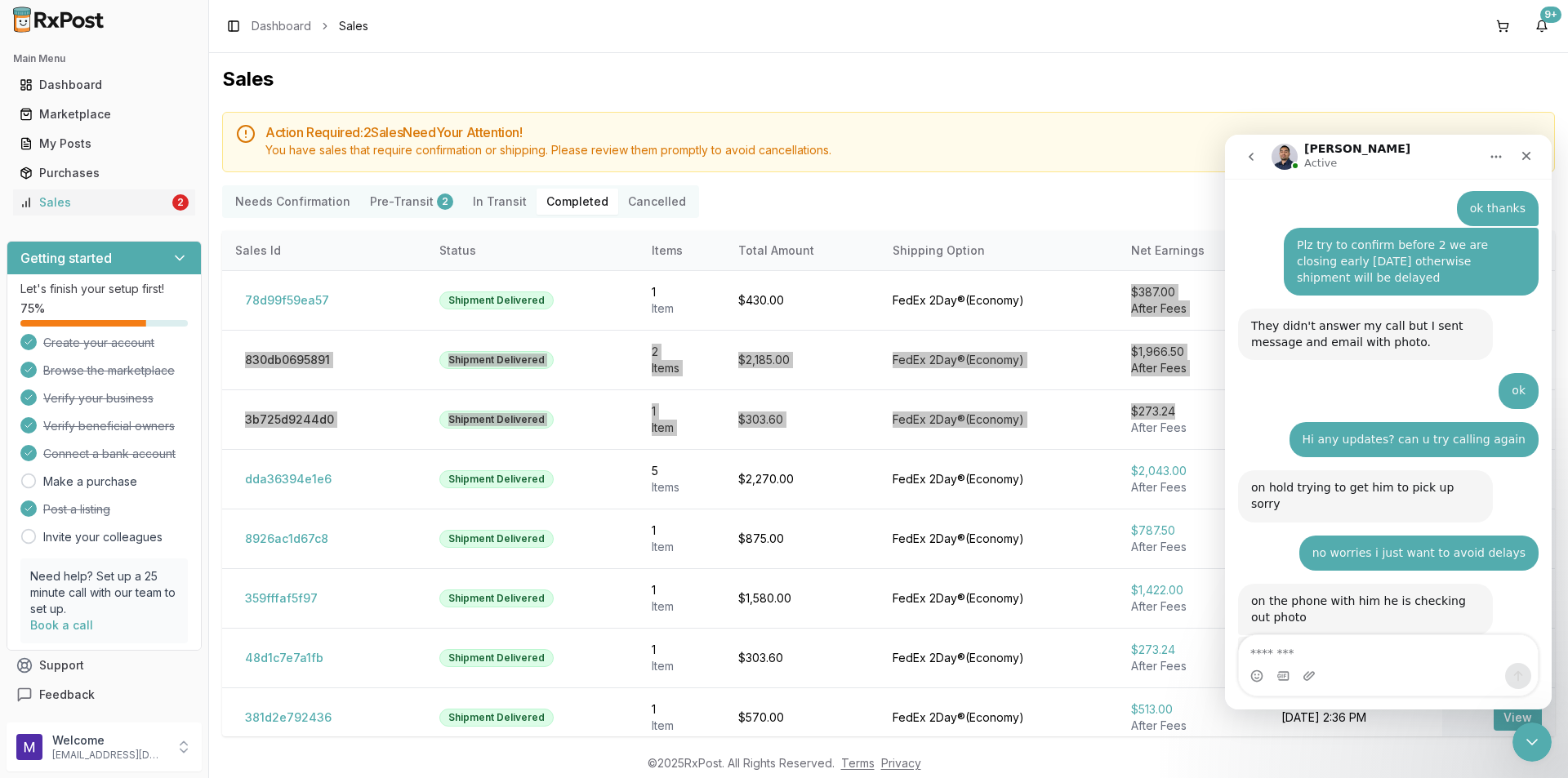
scroll to position [4940, 0]
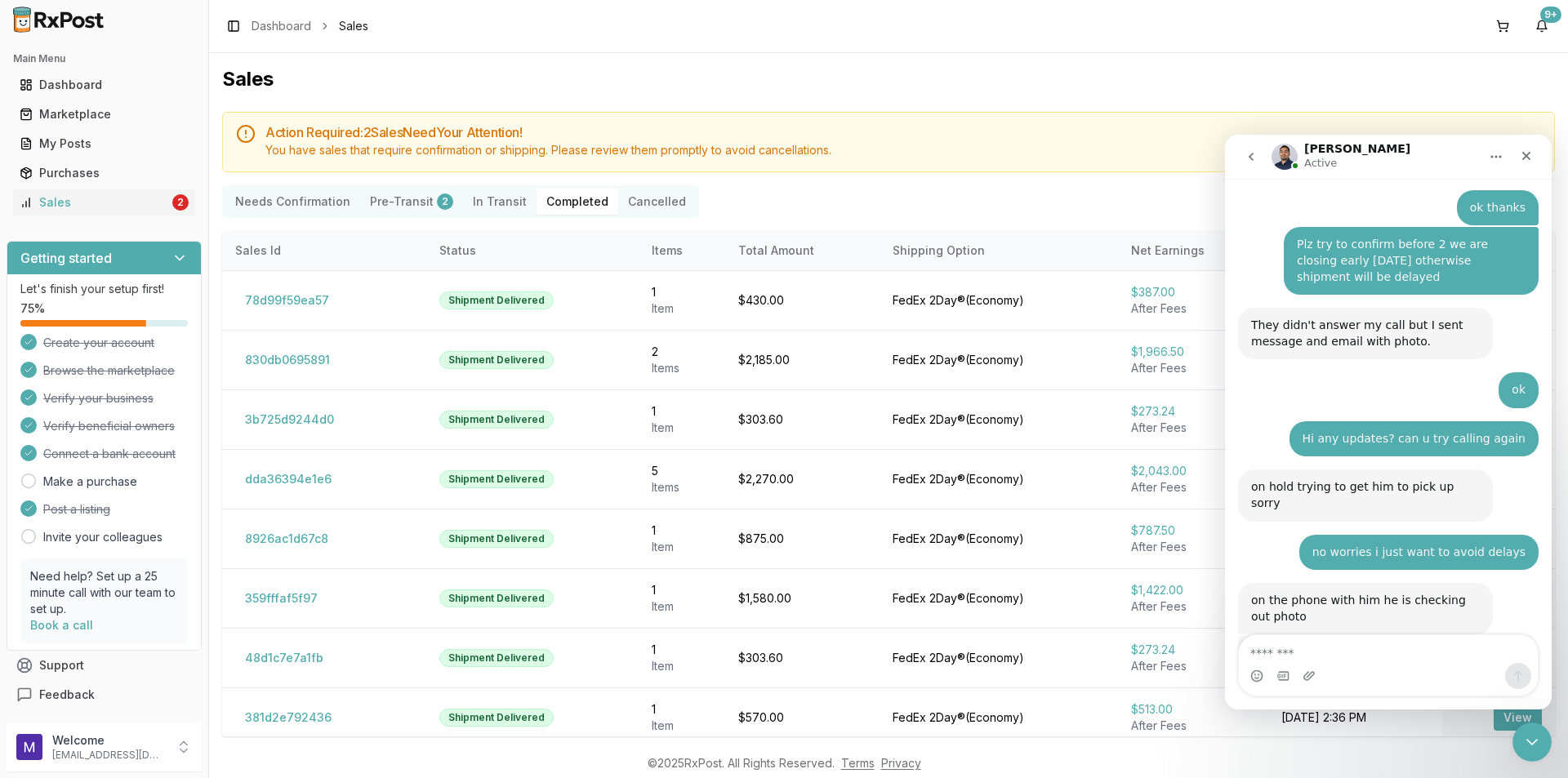
click at [353, 224] on div "Action Required: 2 Sale s Need Your Attention! You have sales that require conf…" at bounding box center [888, 452] width 1333 height 680
click at [402, 209] on button "Pre-Transit 2" at bounding box center [412, 202] width 102 height 26
click at [418, 200] on button "Pre-Transit 2" at bounding box center [412, 202] width 102 height 26
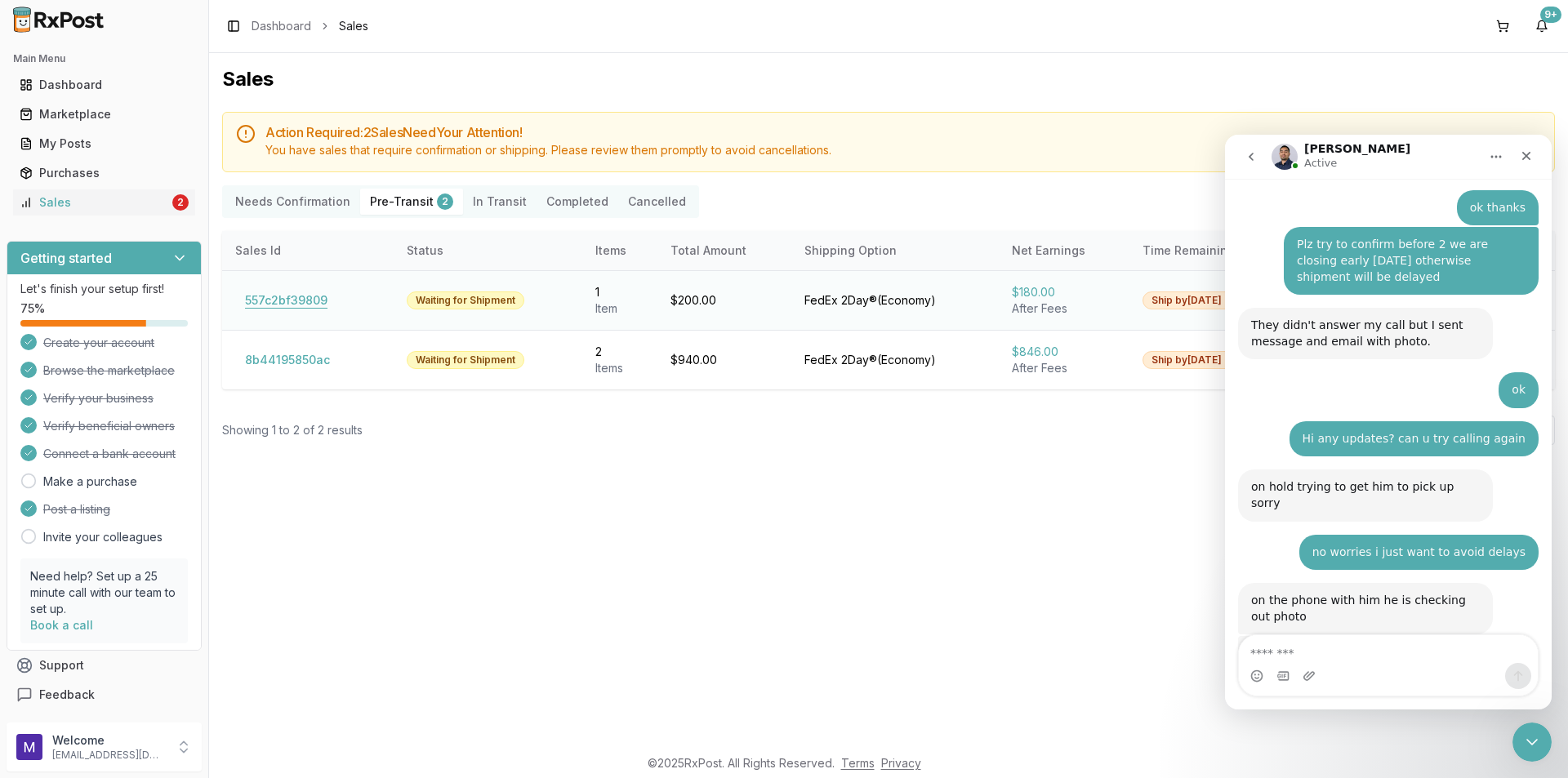
click at [284, 306] on button "557c2bf39809" at bounding box center [286, 300] width 102 height 26
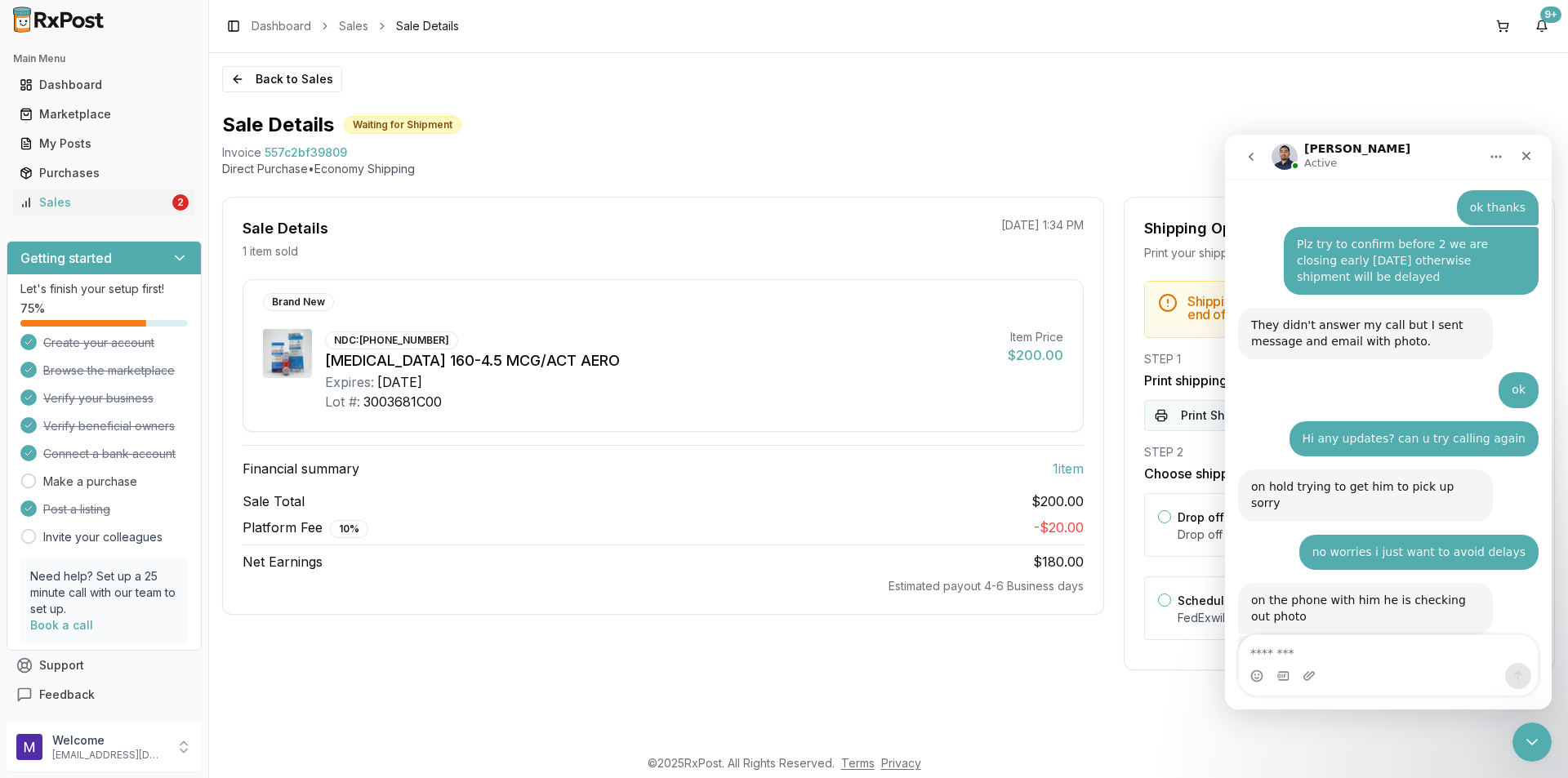
click at [1203, 414] on button "Print Shipping Documents" at bounding box center [1339, 415] width 390 height 31
click at [1368, 663] on div "Intercom messenger" at bounding box center [1389, 676] width 299 height 26
click at [1374, 655] on textarea "Message…" at bounding box center [1389, 648] width 299 height 27
type textarea "**********"
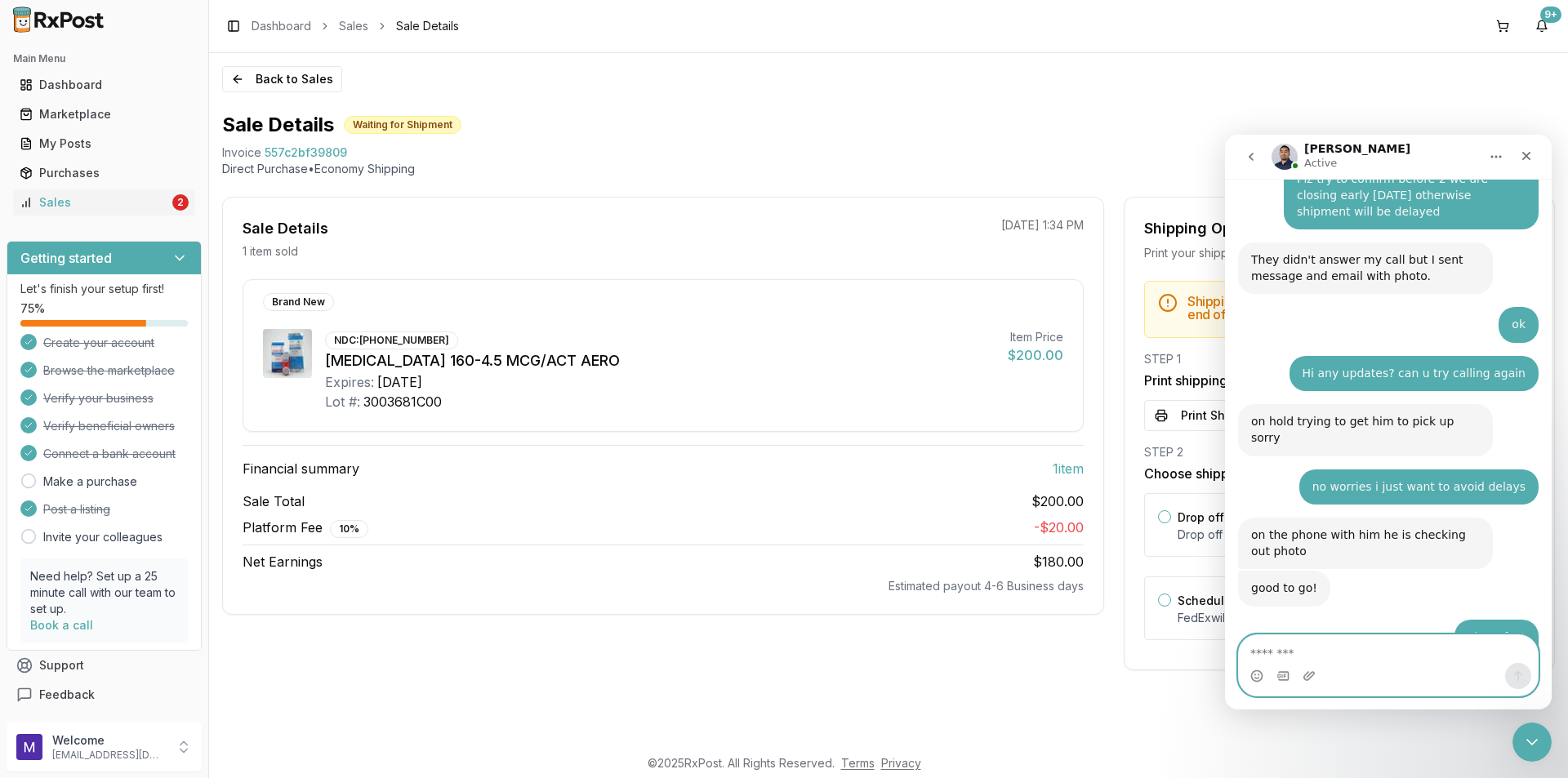
scroll to position [4989, 0]
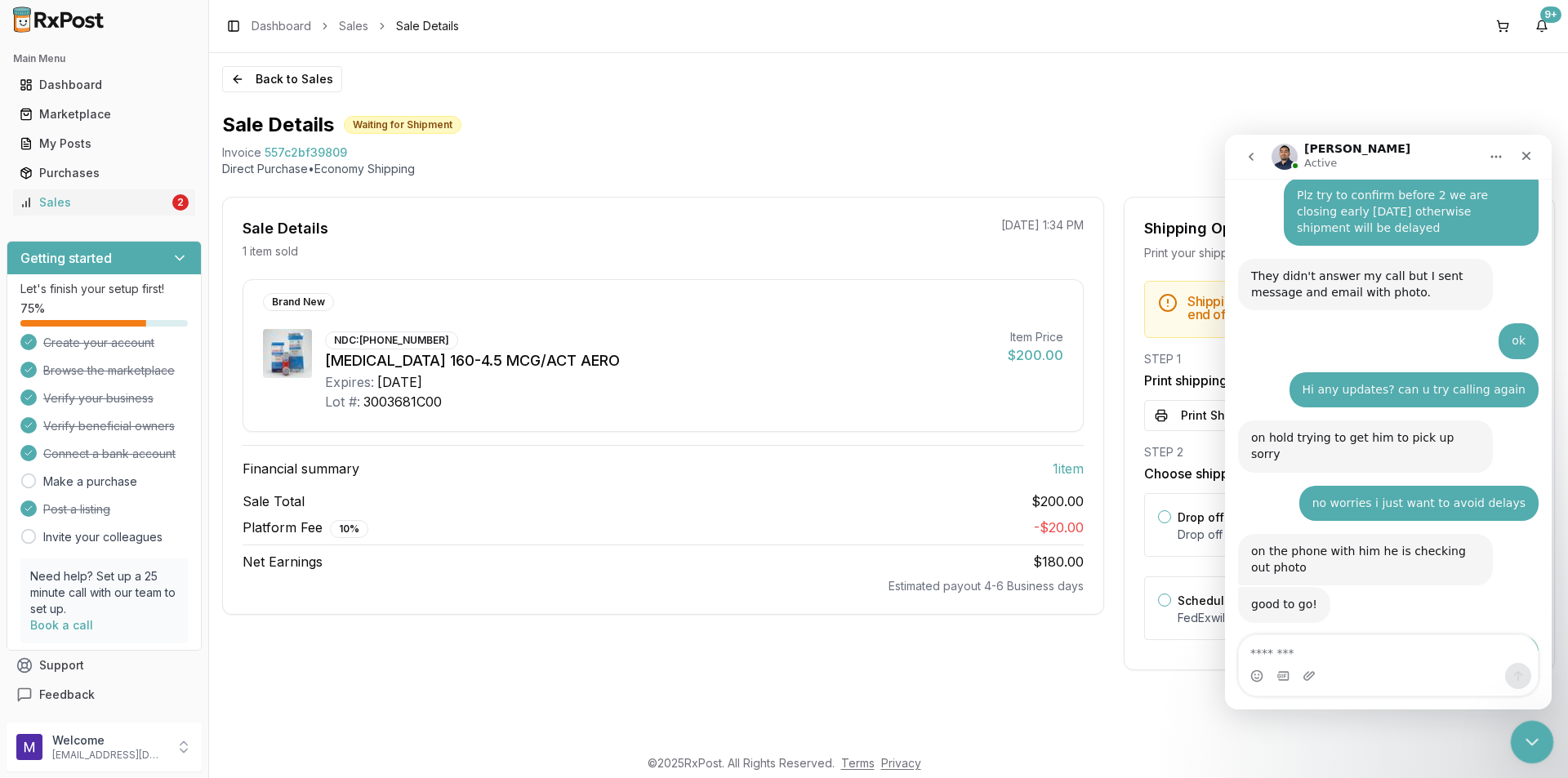
click at [1521, 726] on div "Close Intercom Messenger" at bounding box center [1529, 739] width 39 height 39
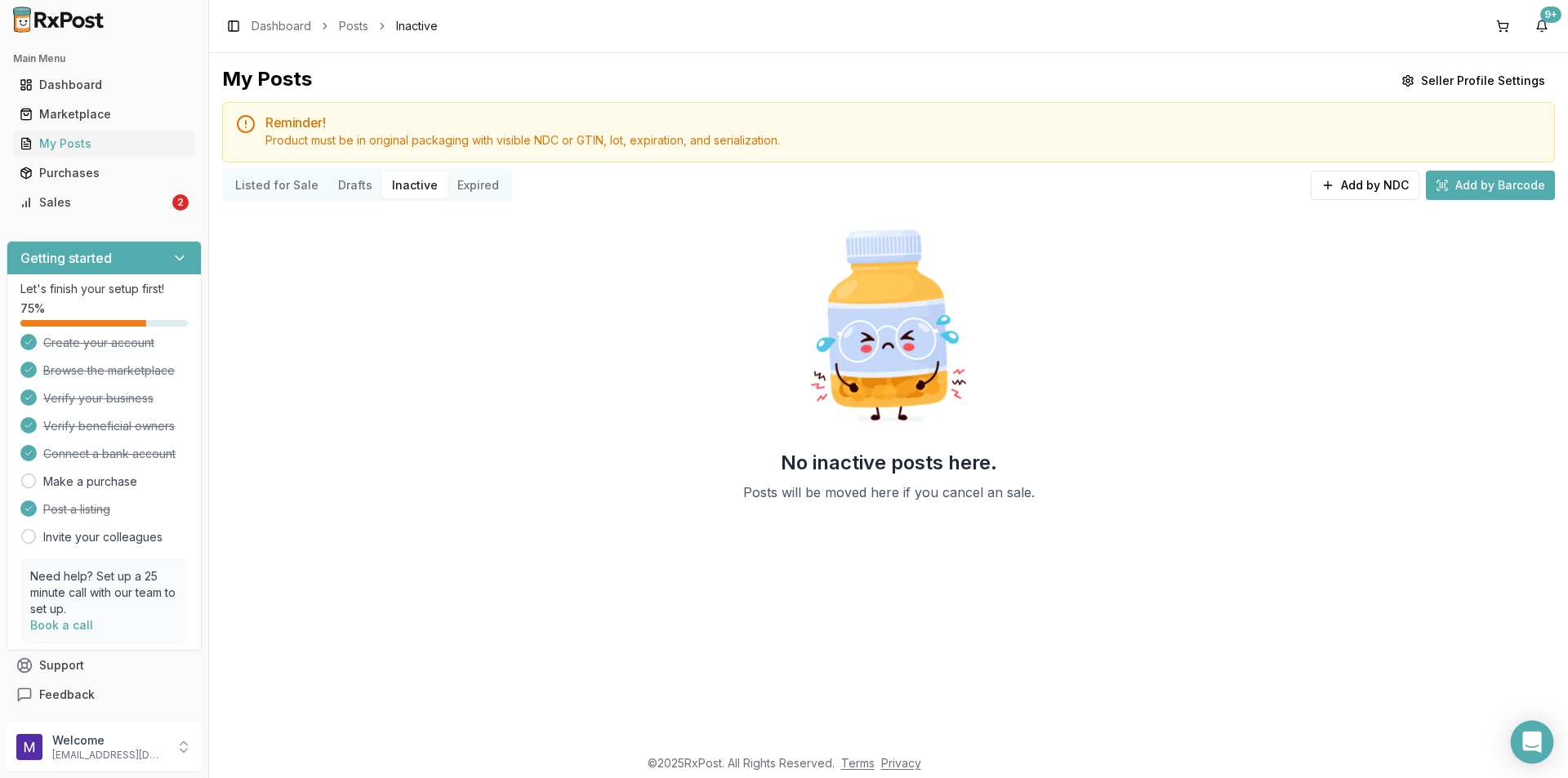
click at [1531, 749] on icon "Open Intercom Messenger" at bounding box center [1531, 742] width 19 height 21
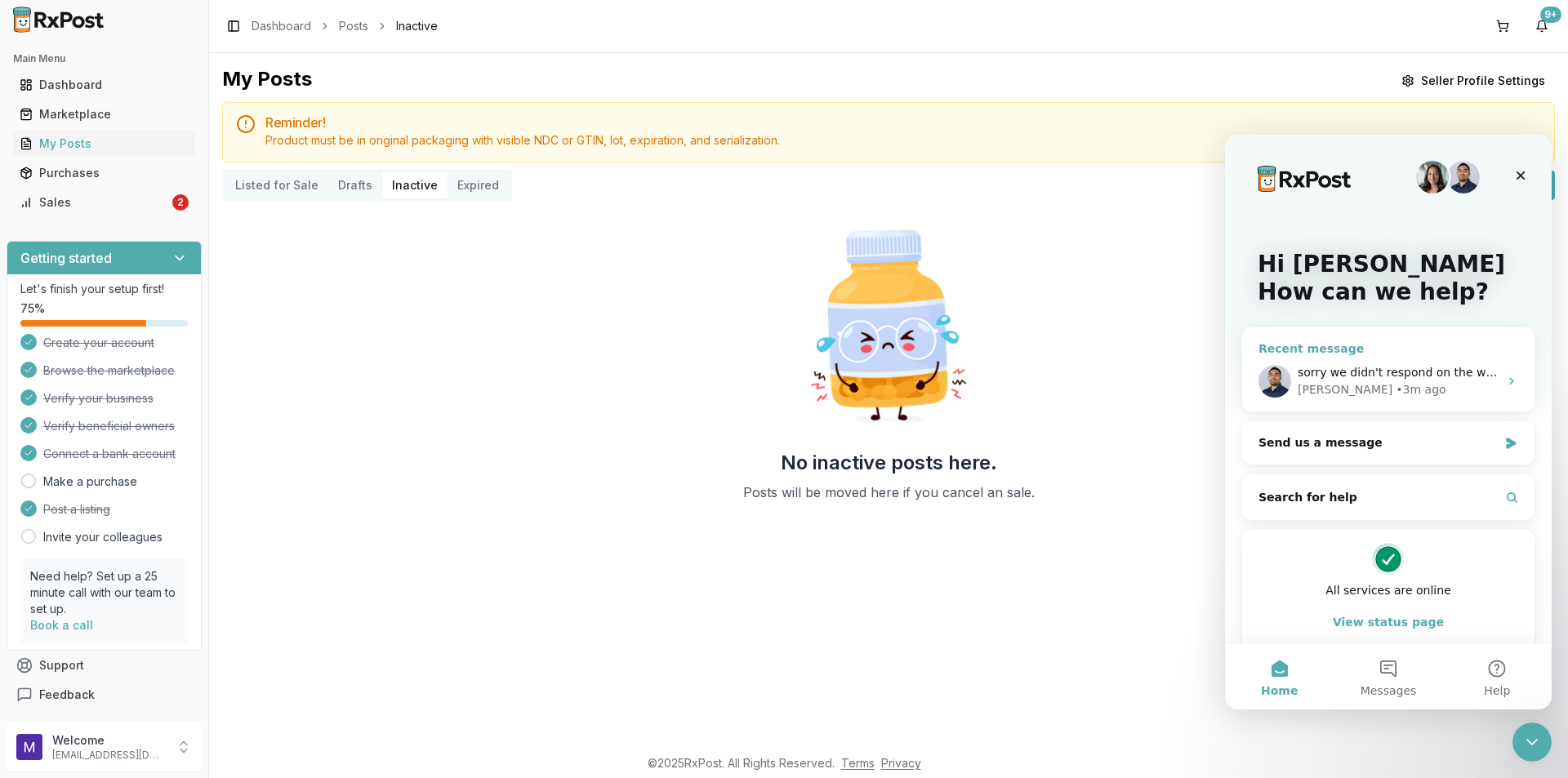
click at [1417, 369] on span "sorry we didn't respond on the weekend but glad we got this all sorted away" at bounding box center [1517, 372] width 438 height 13
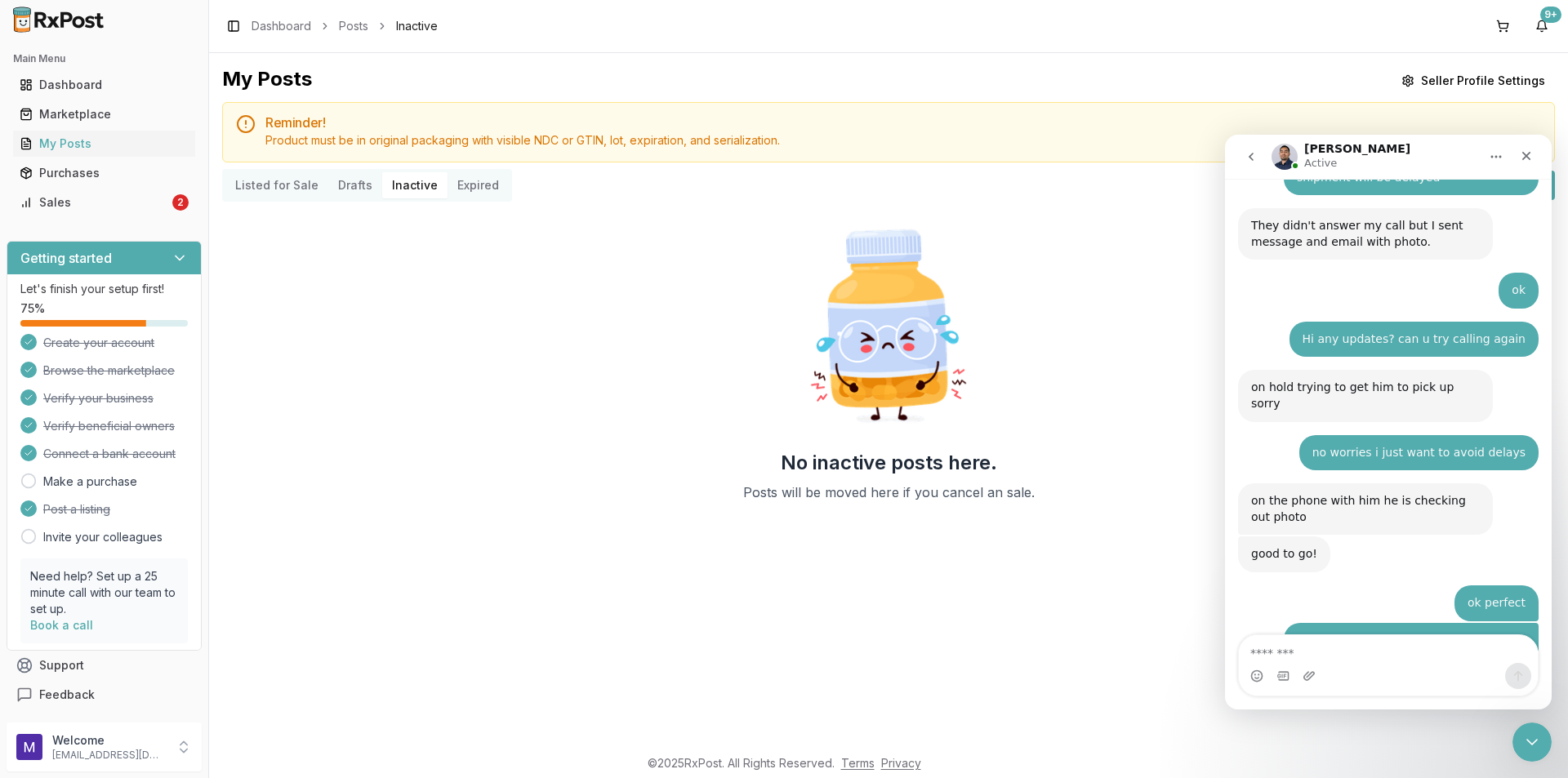
scroll to position [5054, 0]
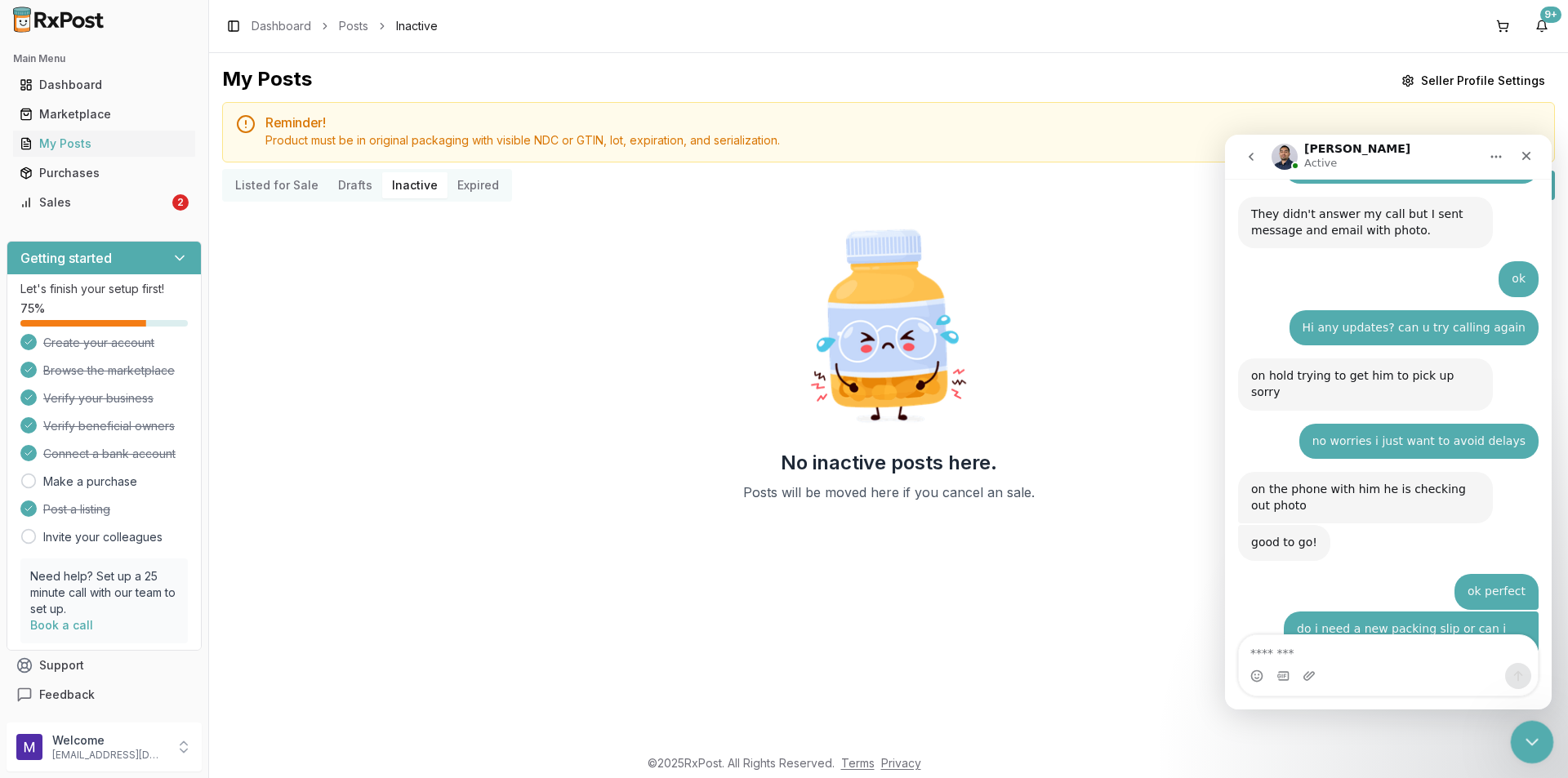
click at [1523, 752] on div "Close Intercom Messenger" at bounding box center [1529, 739] width 39 height 39
